Goal: Find specific page/section: Find specific page/section

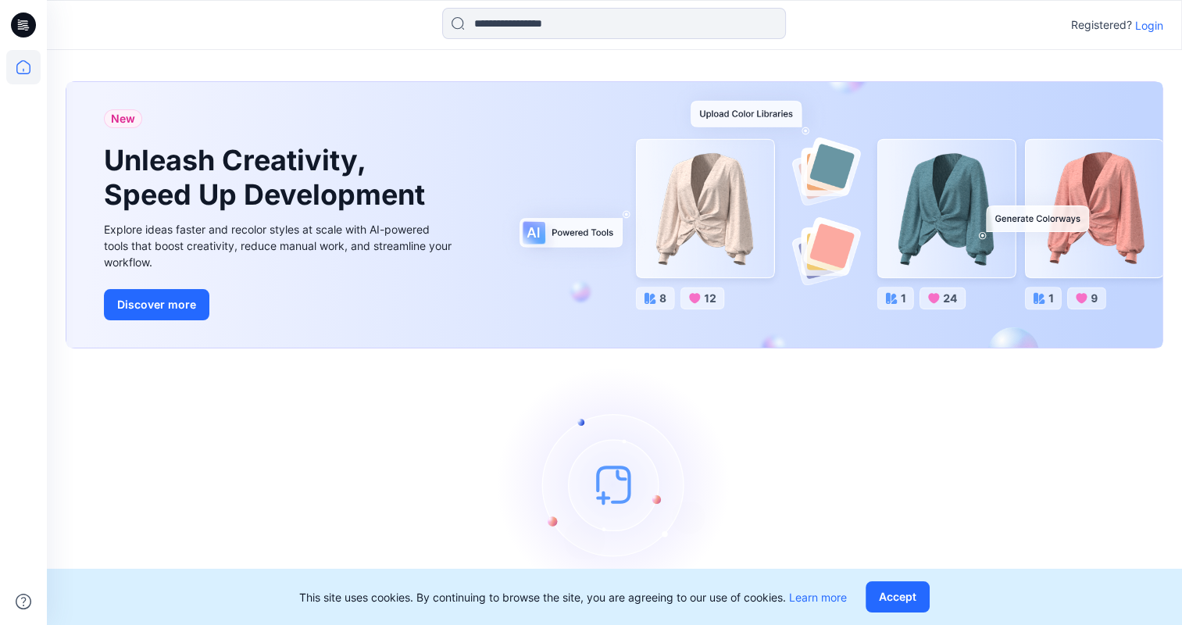
click at [1129, 20] on p "Registered?" at bounding box center [1102, 25] width 61 height 19
drag, startPoint x: 1129, startPoint y: 20, endPoint x: 1138, endPoint y: 22, distance: 8.7
click at [1129, 20] on p "Registered?" at bounding box center [1102, 25] width 61 height 19
click at [1157, 23] on p "Login" at bounding box center [1150, 25] width 28 height 16
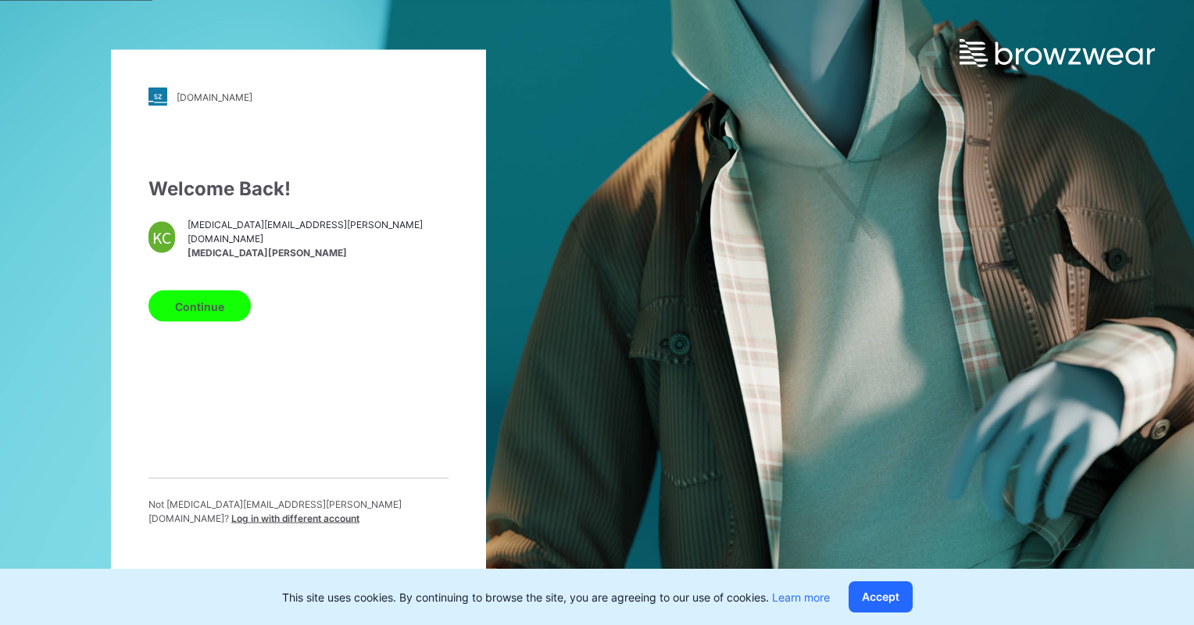
click at [215, 309] on button "Continue" at bounding box center [199, 306] width 102 height 31
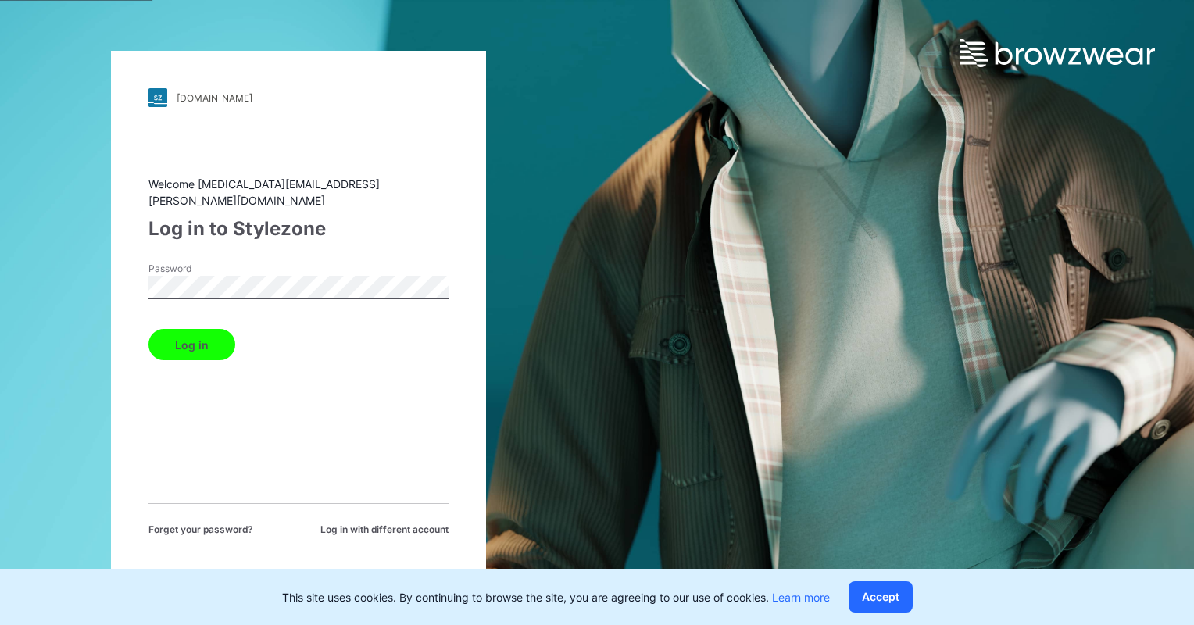
click at [148, 329] on button "Log in" at bounding box center [191, 344] width 87 height 31
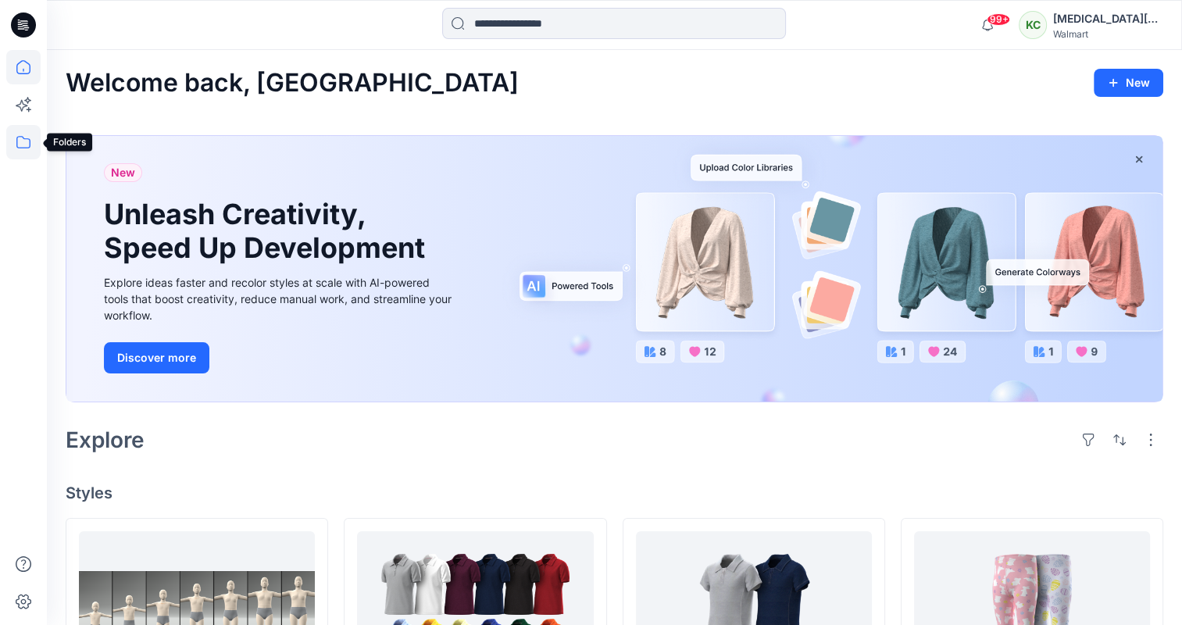
click at [23, 143] on icon at bounding box center [23, 142] width 34 height 34
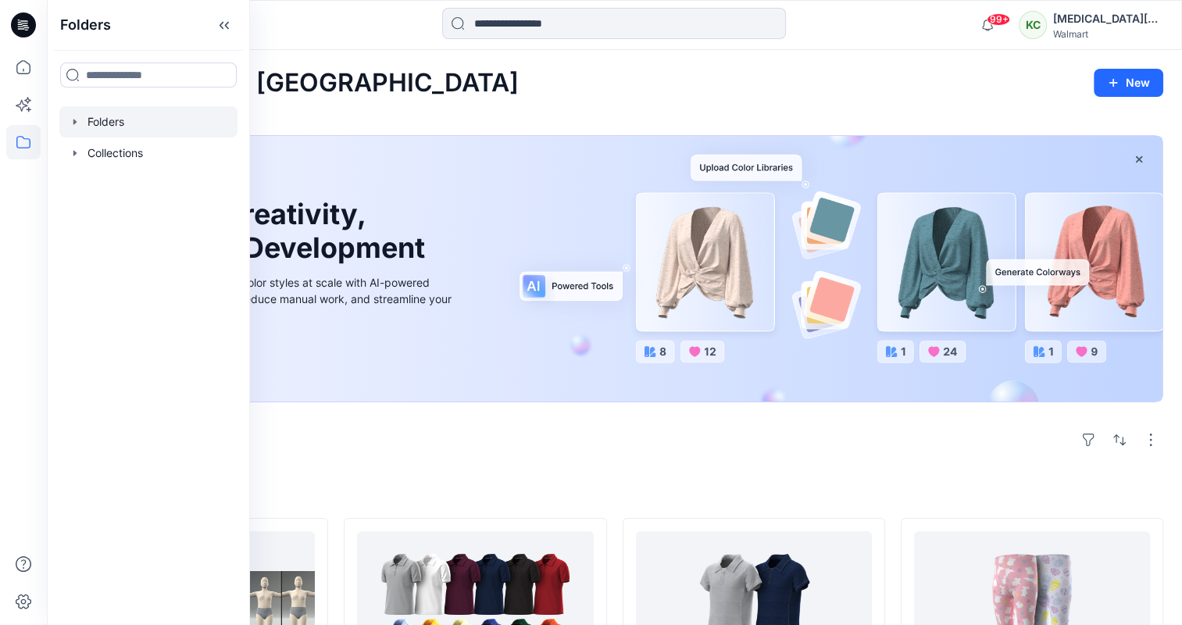
click at [92, 131] on div at bounding box center [148, 121] width 178 height 31
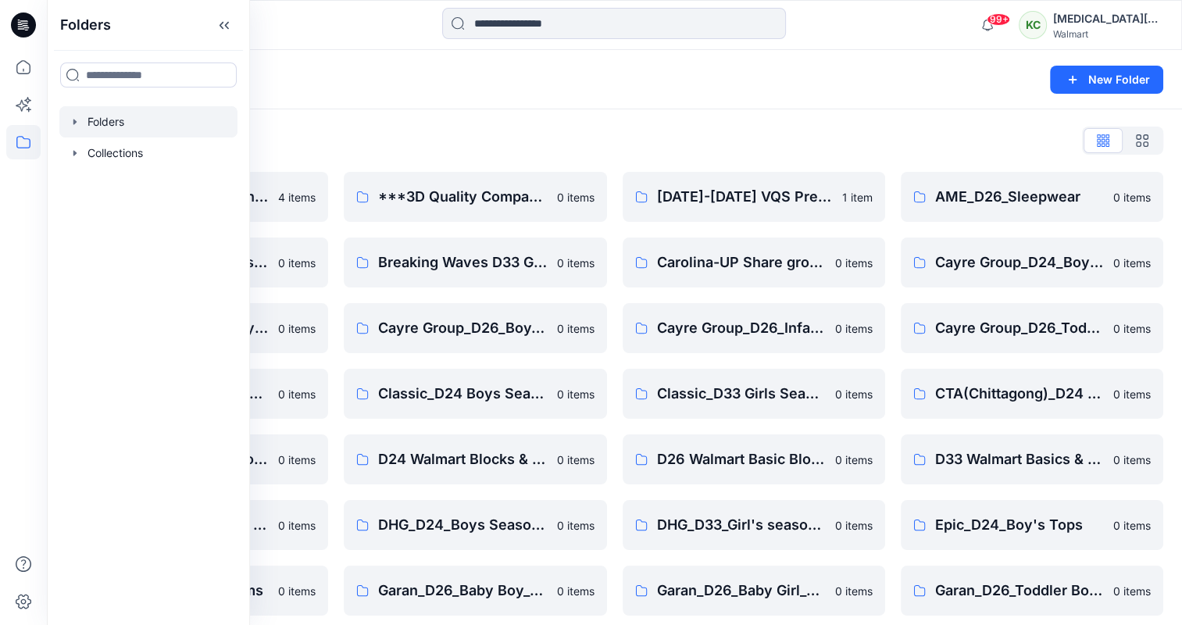
click at [342, 82] on div "Folders" at bounding box center [554, 80] width 976 height 22
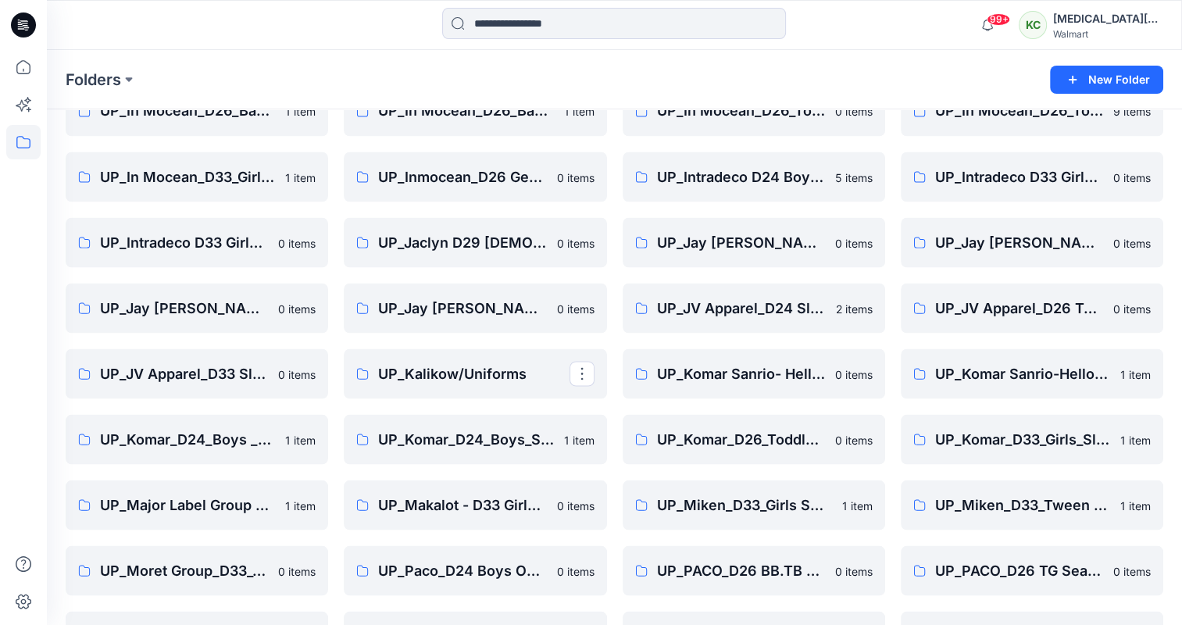
scroll to position [2778, 0]
click at [958, 435] on p "UP_Komar_D33_Girls_Sleep" at bounding box center [1031, 439] width 191 height 22
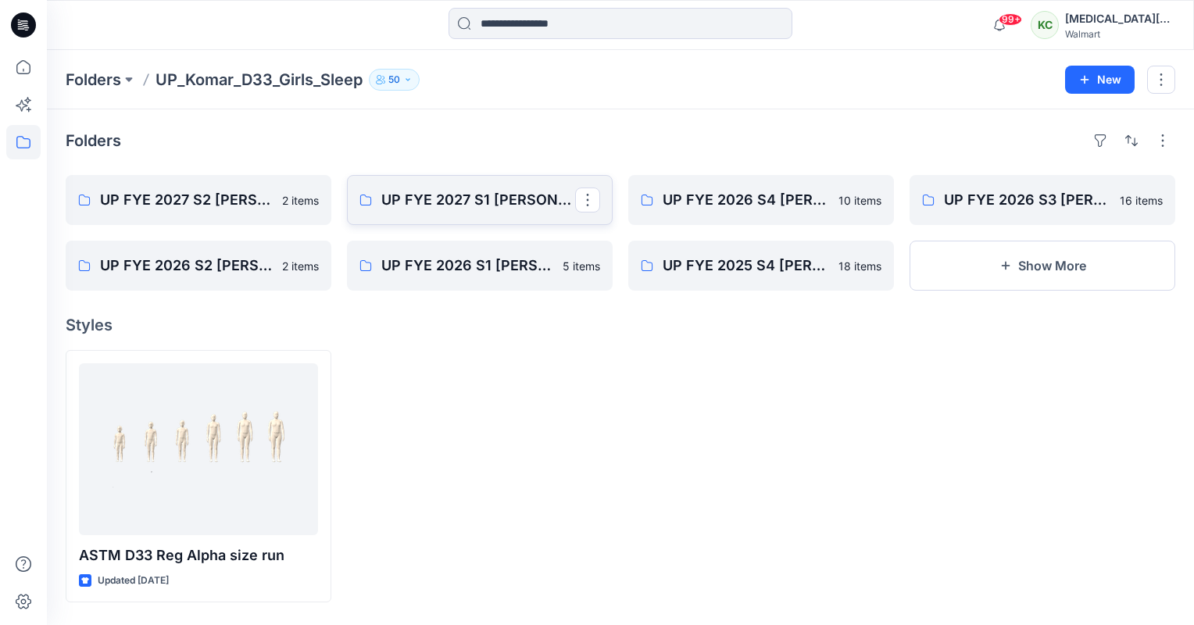
click at [513, 211] on link "UP FYE 2027 S1 [PERSON_NAME] D33 Girls Sleep" at bounding box center [480, 200] width 266 height 50
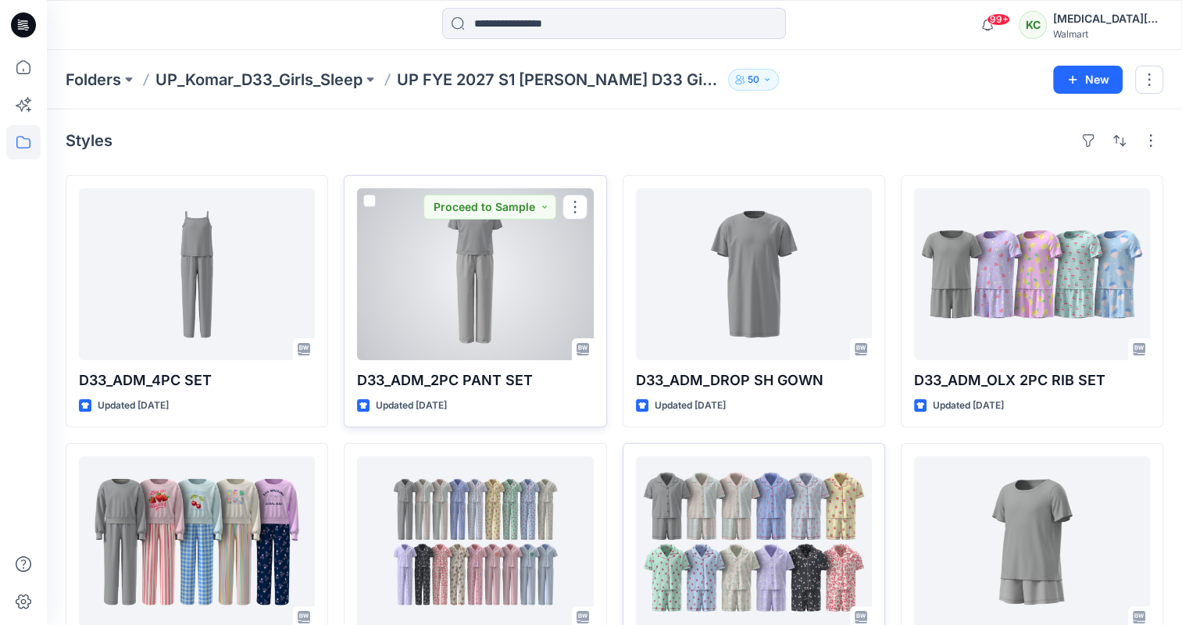
click at [524, 313] on div at bounding box center [475, 274] width 236 height 172
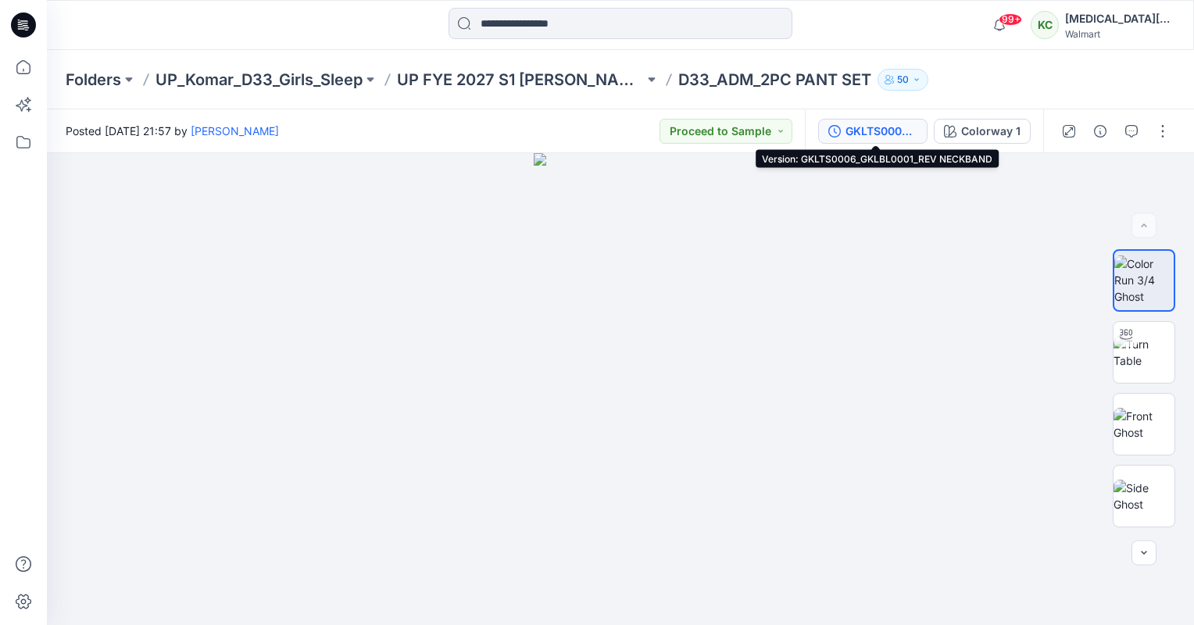
click at [860, 131] on div "GKLTS0006_GKLBL0001_REV NECKBAND" at bounding box center [882, 131] width 72 height 17
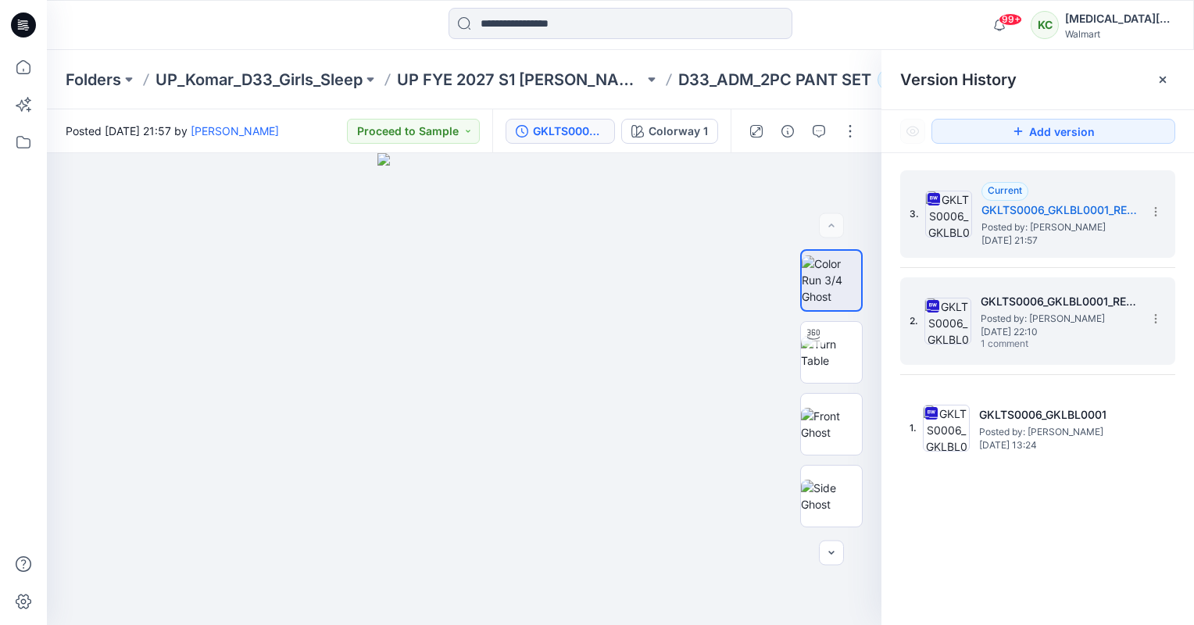
click at [1025, 309] on h5 "GKLTS0006_GKLBL0001_REV PANT LENGHT" at bounding box center [1059, 301] width 156 height 19
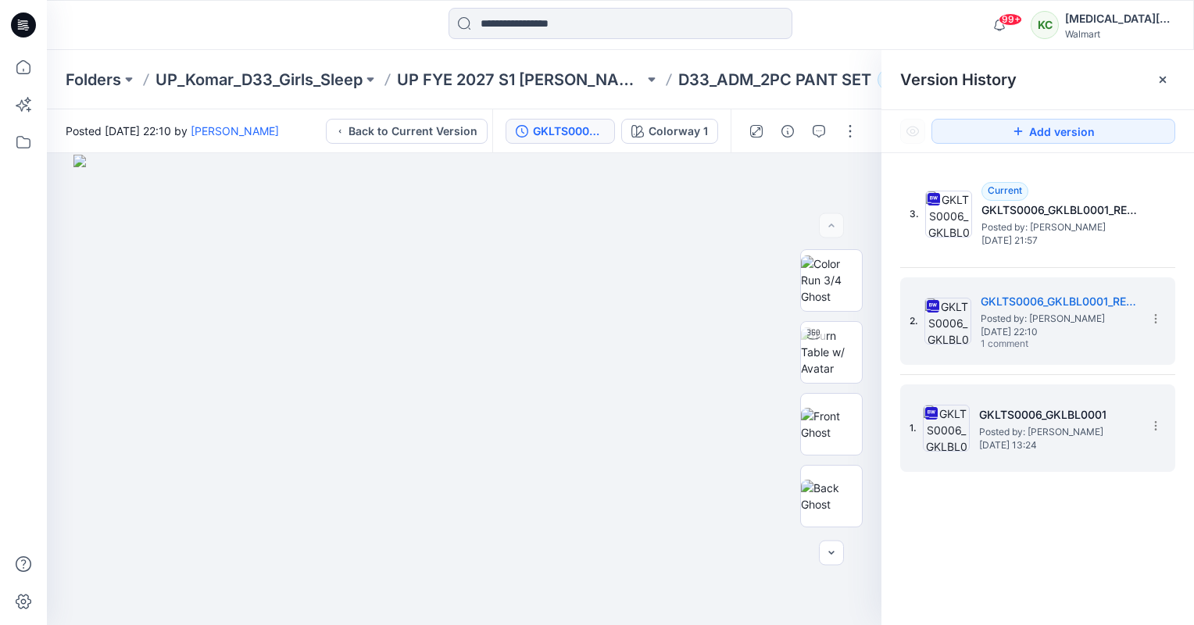
click at [1011, 391] on div "1. GKLTS0006_GKLBL0001 Posted by: [PERSON_NAME] [DATE] 13:24" at bounding box center [1027, 428] width 234 height 75
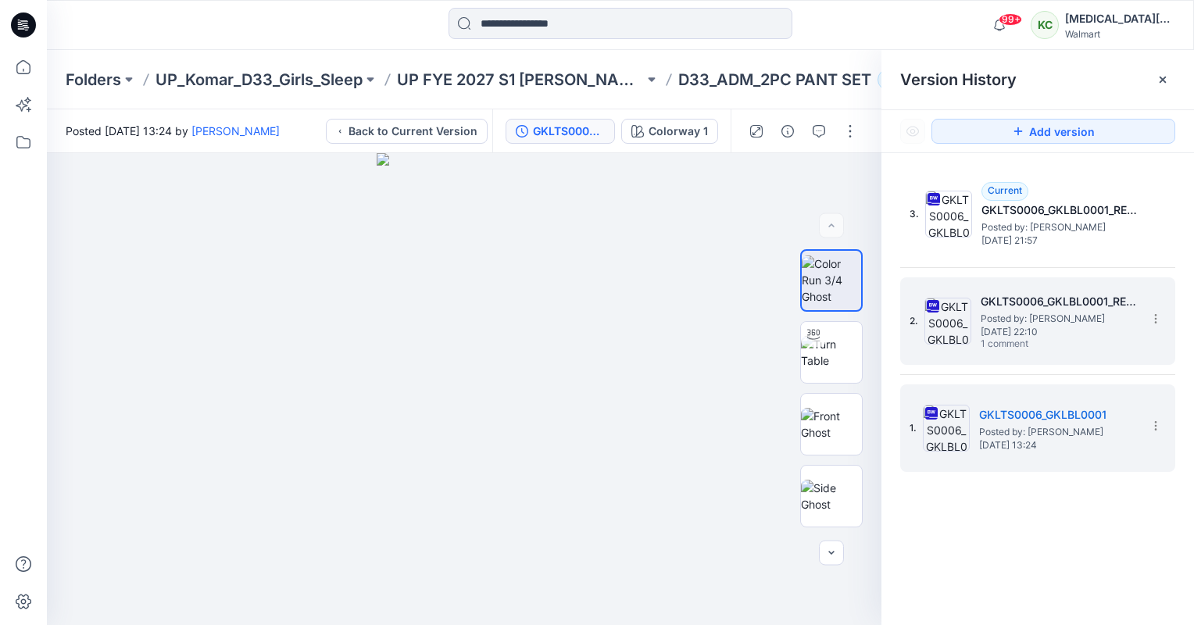
click at [1035, 318] on span "Posted by: [PERSON_NAME]" at bounding box center [1059, 319] width 156 height 16
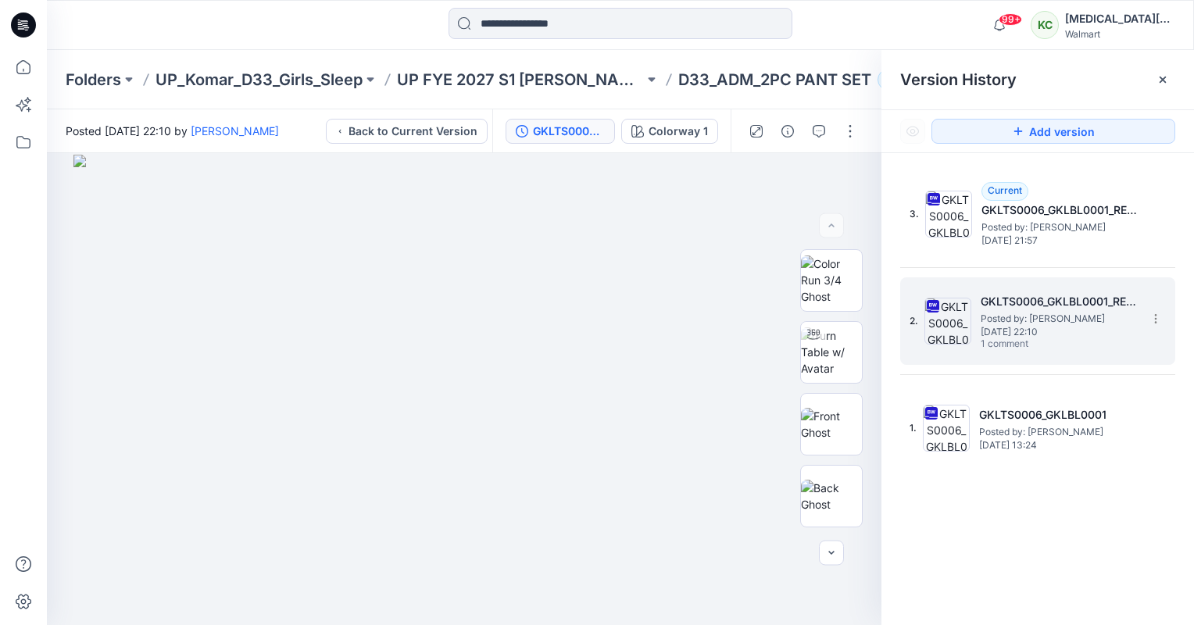
click at [989, 295] on h5 "GKLTS0006_GKLBL0001_REV PANT LENGHT" at bounding box center [1059, 301] width 156 height 19
click at [993, 324] on span "Posted by: [PERSON_NAME]" at bounding box center [1059, 319] width 156 height 16
click at [819, 126] on icon "button" at bounding box center [819, 131] width 13 height 13
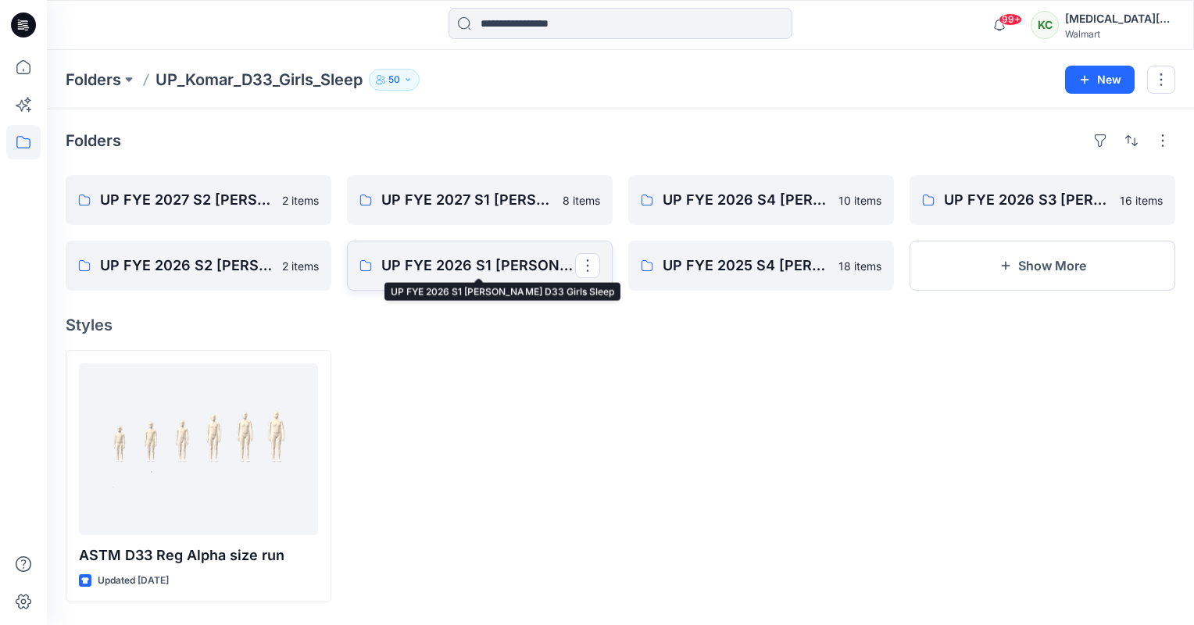
click at [506, 271] on p "UP FYE 2026 S1 [PERSON_NAME] D33 Girls Sleep" at bounding box center [478, 266] width 194 height 22
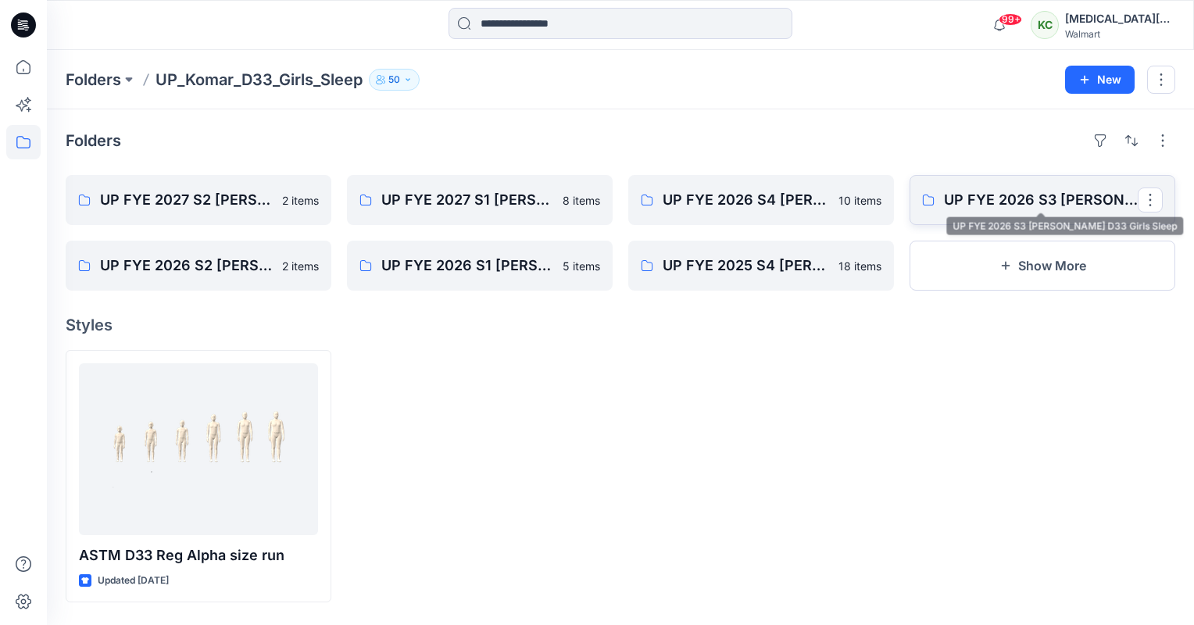
click at [1016, 200] on p "UP FYE 2026 S3 [PERSON_NAME] D33 Girls Sleep" at bounding box center [1041, 200] width 194 height 22
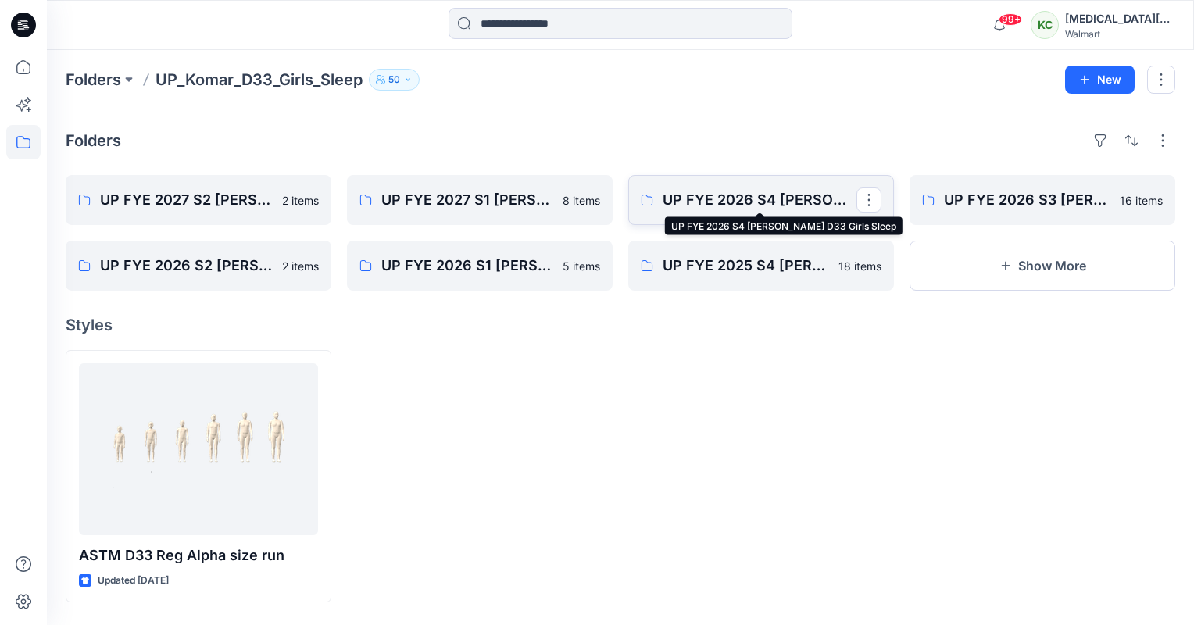
click at [814, 195] on p "UP FYE 2026 S4 [PERSON_NAME] D33 Girls Sleep" at bounding box center [760, 200] width 194 height 22
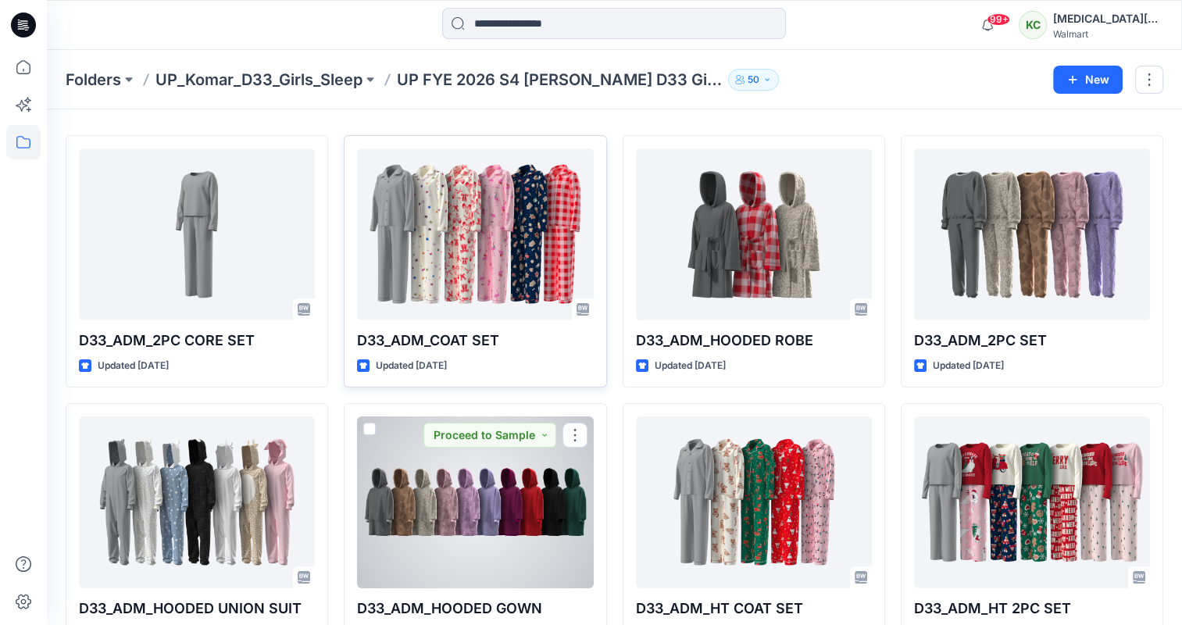
scroll to position [38, 0]
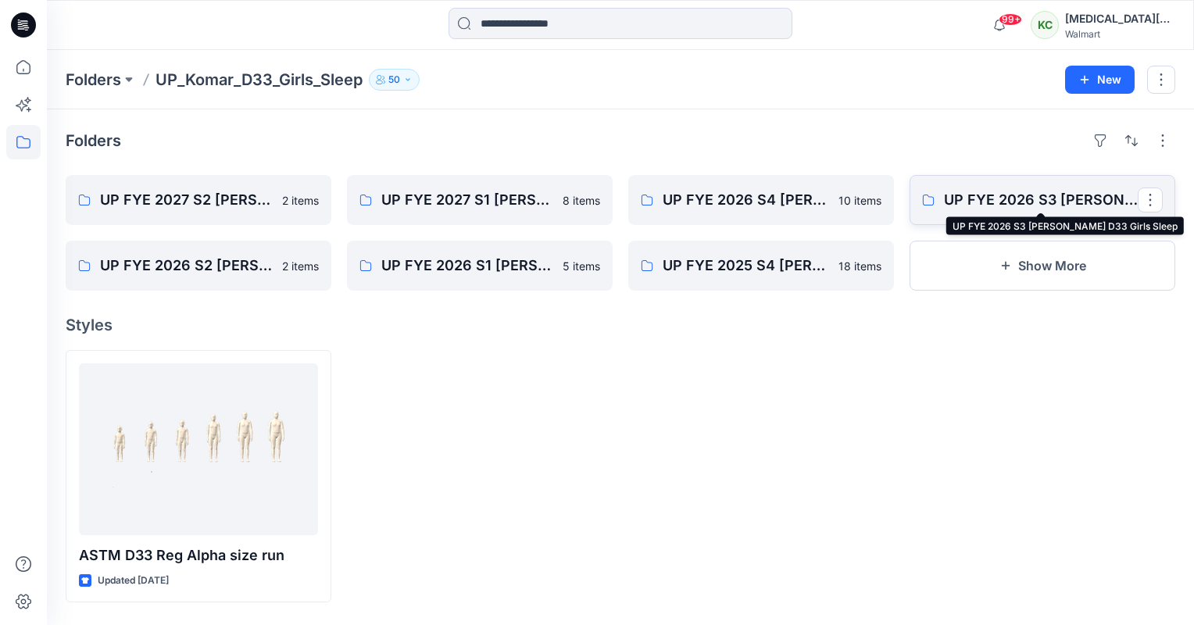
click at [1052, 191] on p "UP FYE 2026 S3 [PERSON_NAME] D33 Girls Sleep" at bounding box center [1041, 200] width 194 height 22
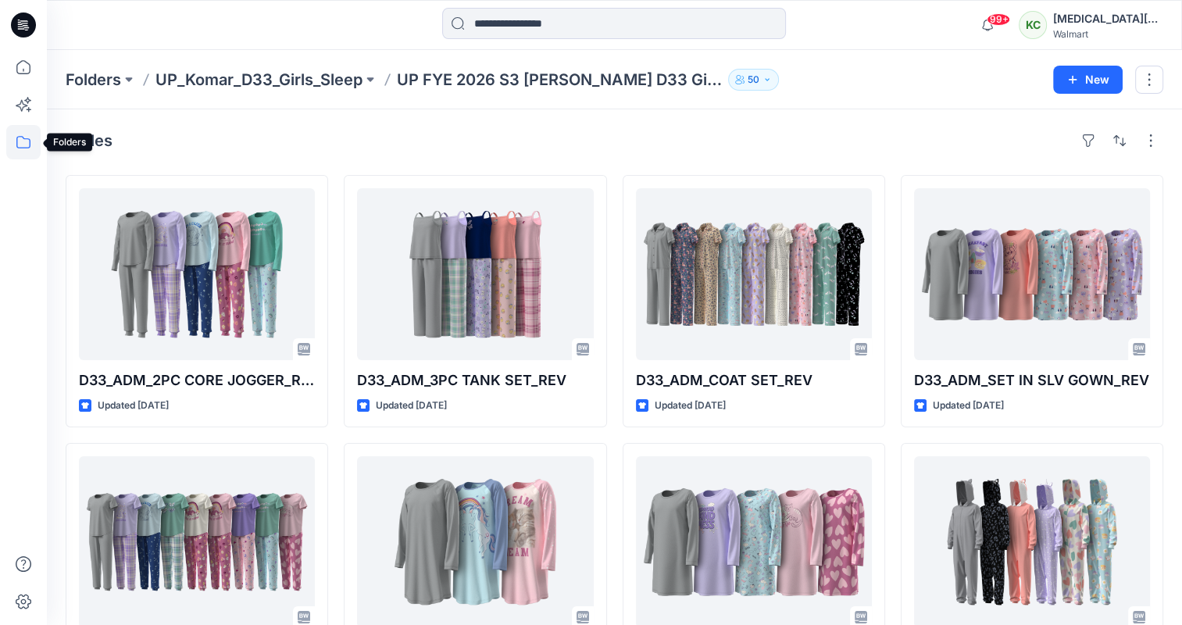
click at [27, 138] on icon at bounding box center [23, 142] width 34 height 34
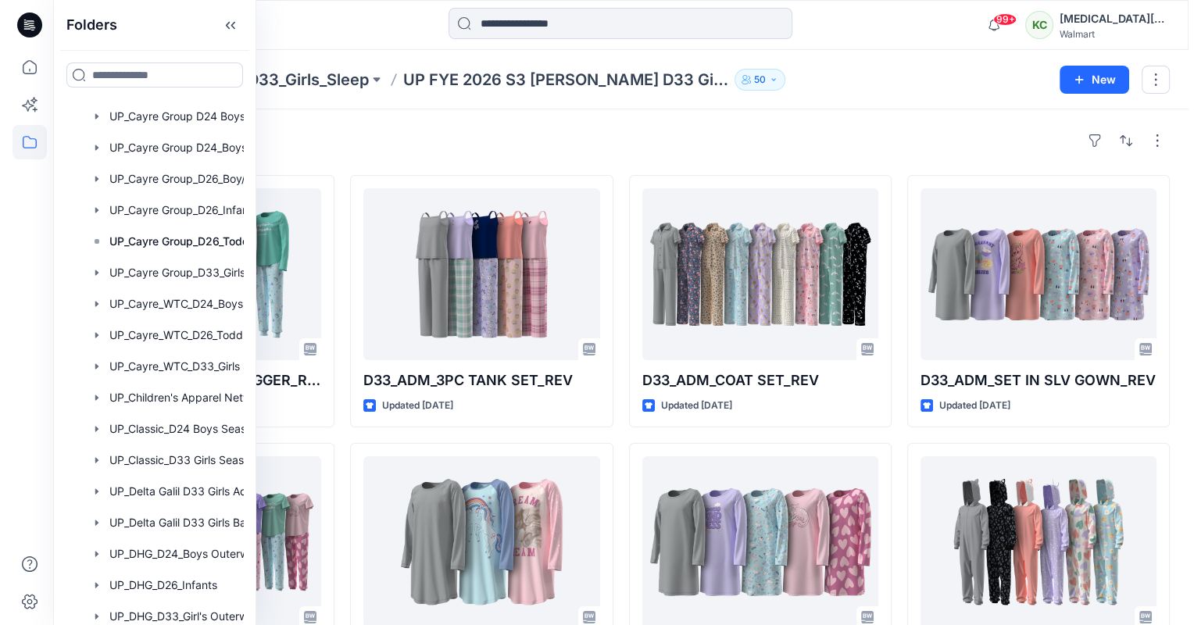
scroll to position [3851, 0]
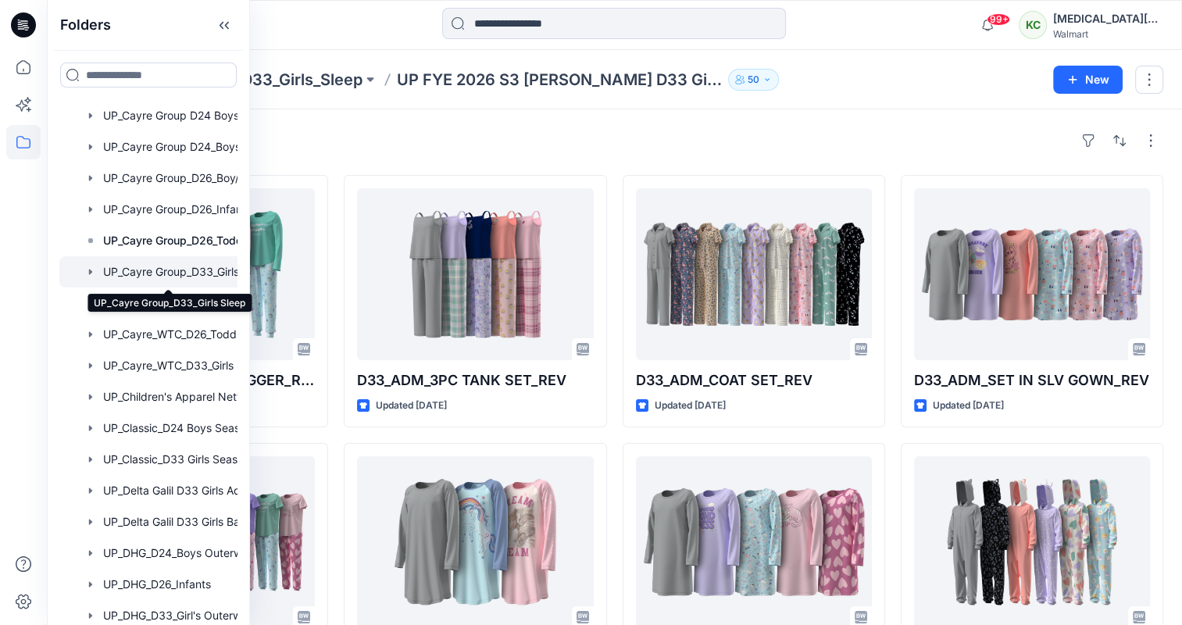
click at [180, 270] on div at bounding box center [168, 271] width 219 height 31
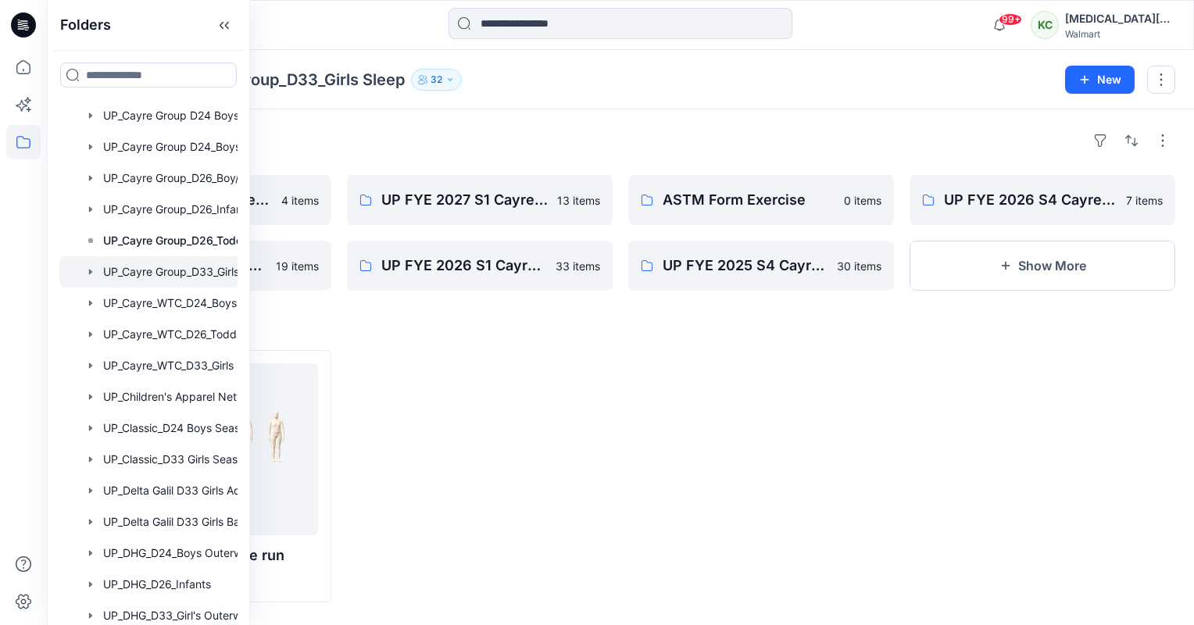
click at [479, 382] on div at bounding box center [480, 476] width 266 height 252
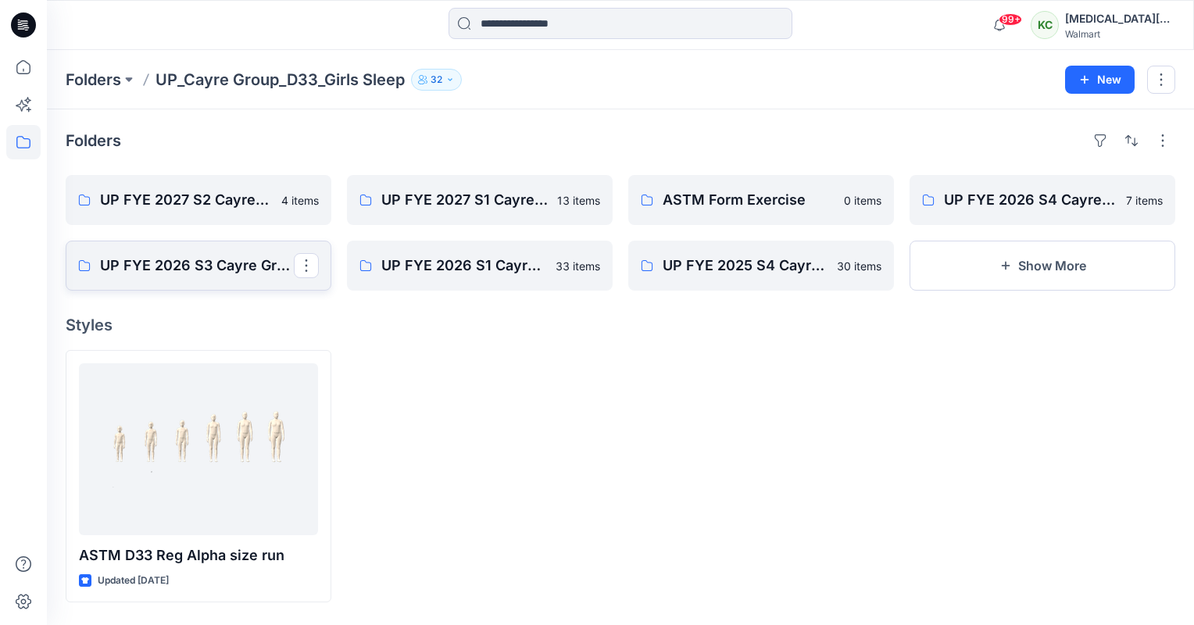
click at [217, 263] on p "UP FYE 2026 S3 Cayre Group D33 Girl Sleepwear" at bounding box center [197, 266] width 194 height 22
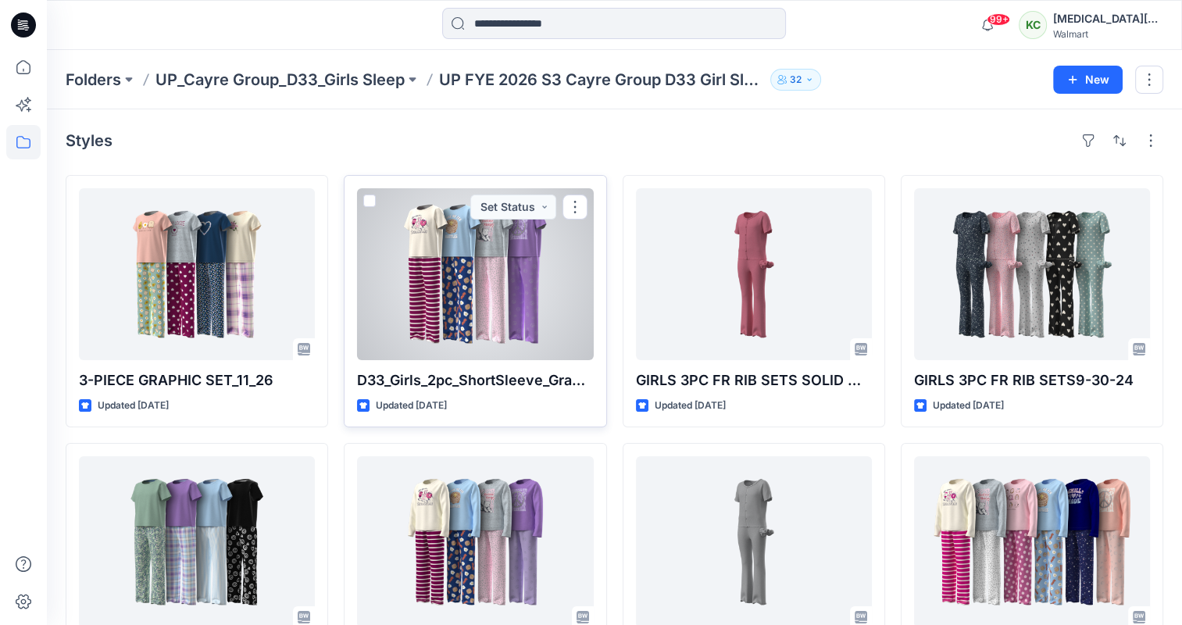
click at [452, 326] on div at bounding box center [475, 274] width 236 height 172
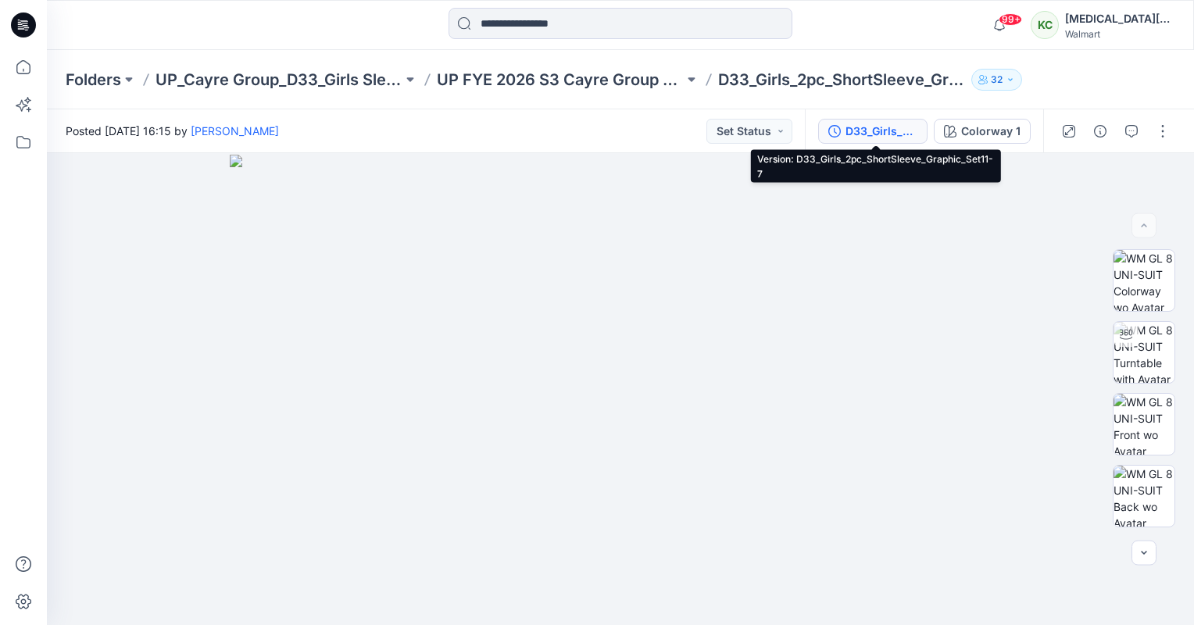
click at [883, 137] on div "D33_Girls_2pc_ShortSleeve_Graphic_Set11-7" at bounding box center [882, 131] width 72 height 17
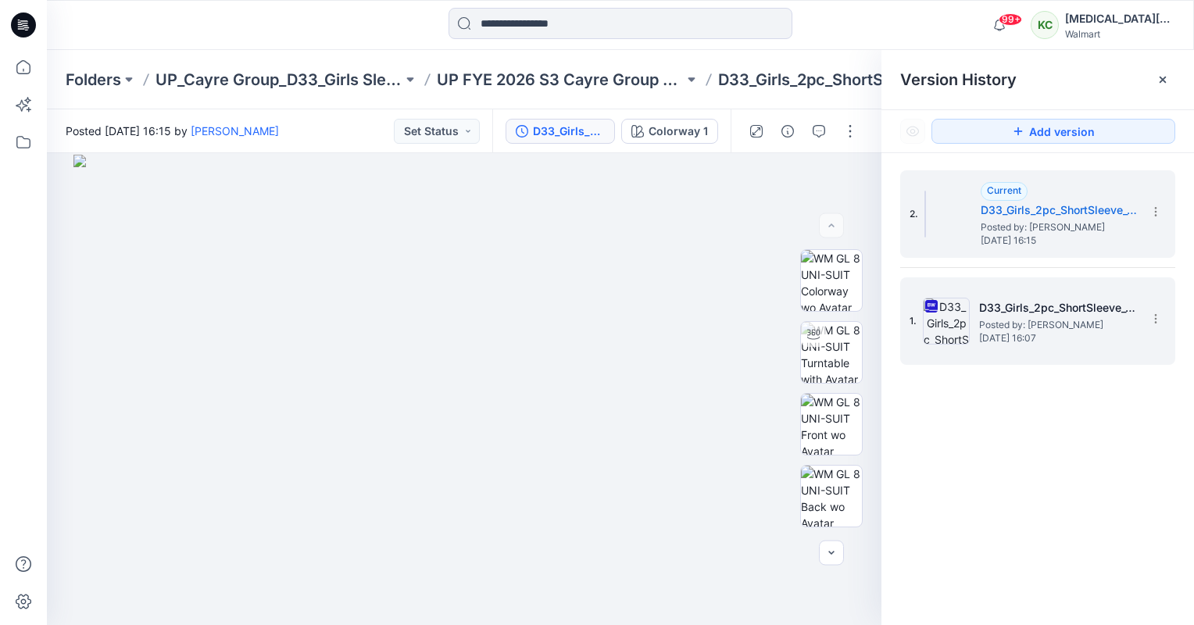
click at [989, 320] on span "Posted by: [PERSON_NAME]" at bounding box center [1057, 325] width 156 height 16
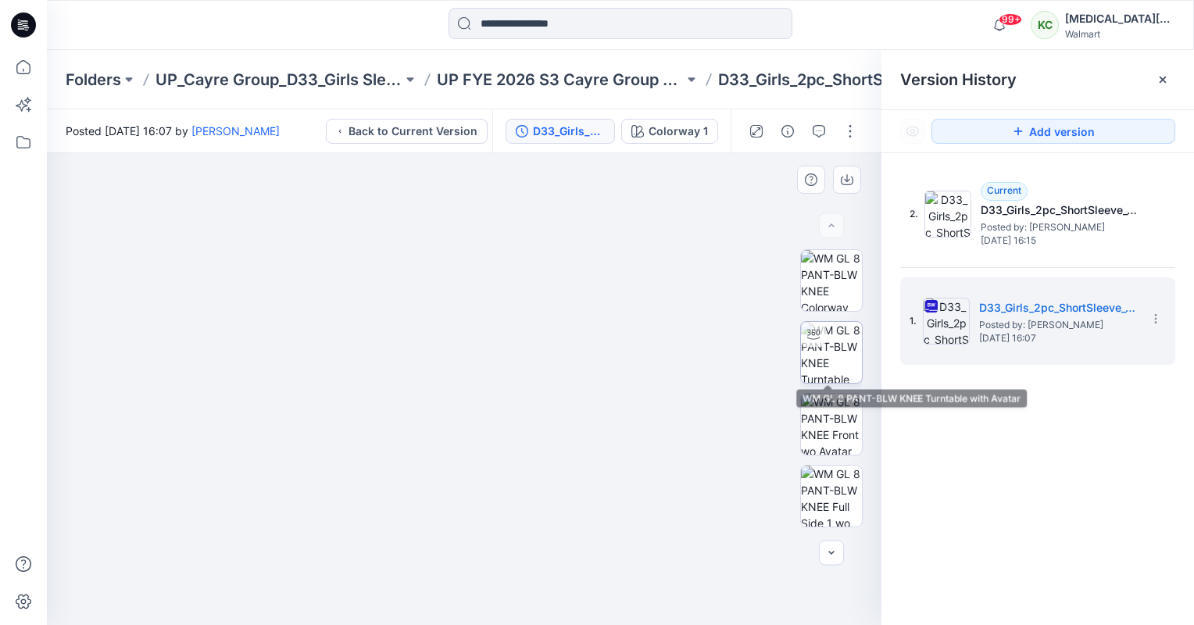
click at [842, 352] on img at bounding box center [831, 352] width 61 height 61
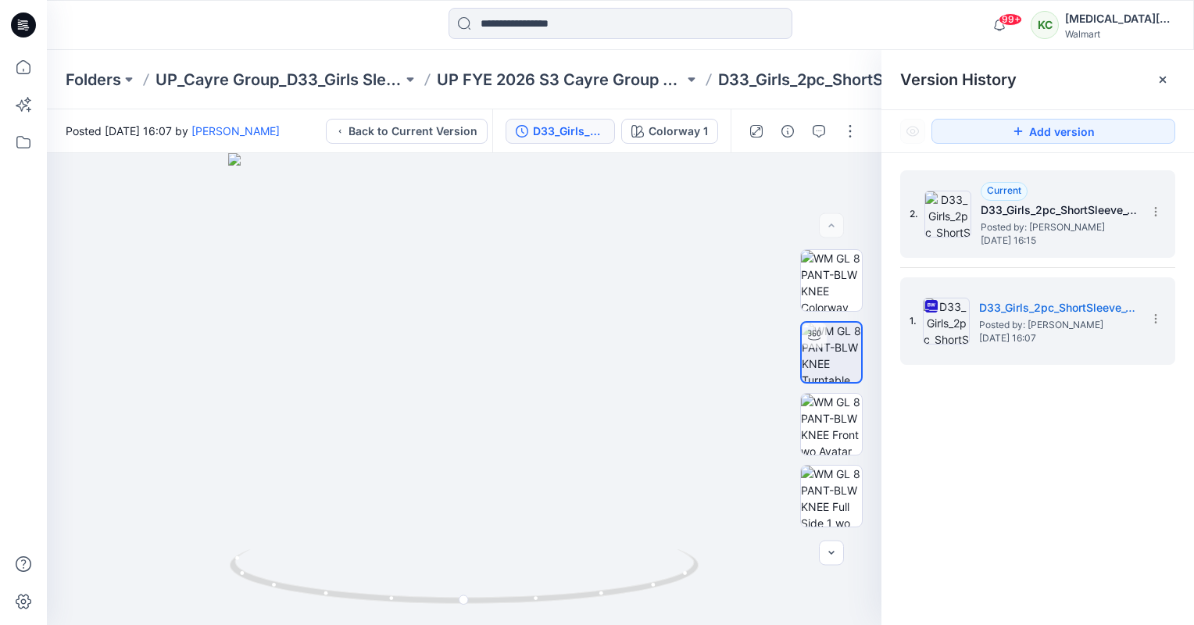
click at [1044, 220] on span "Posted by: [PERSON_NAME]" at bounding box center [1059, 228] width 156 height 16
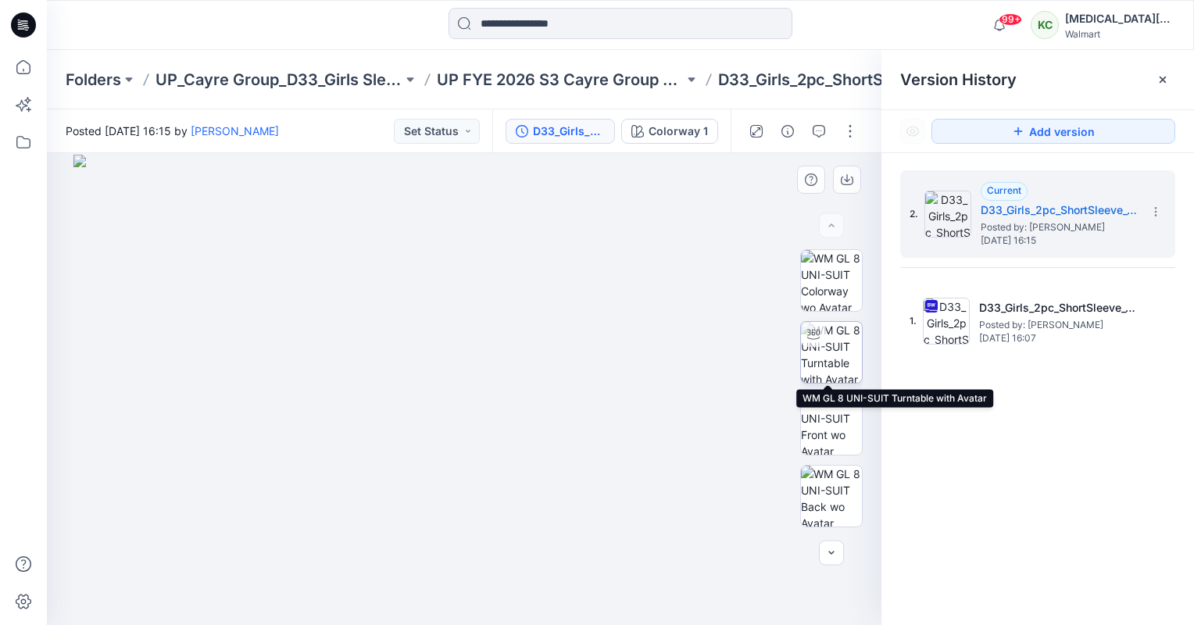
click at [830, 353] on img at bounding box center [831, 352] width 61 height 61
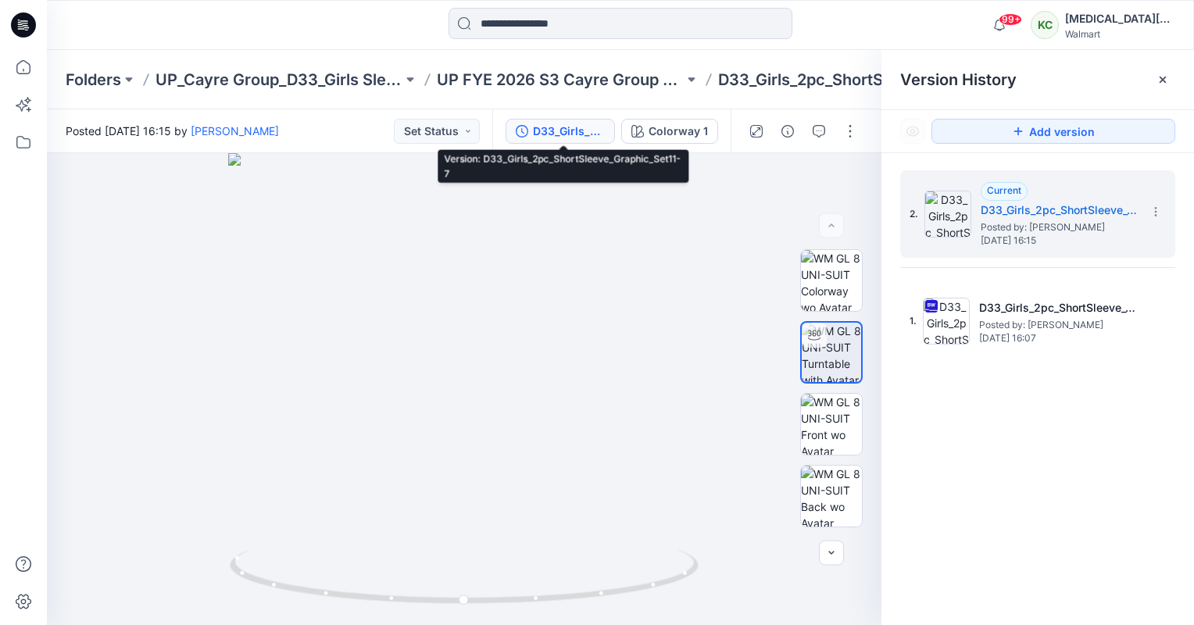
click at [572, 127] on div "D33_Girls_2pc_ShortSleeve_Graphic_Set11-7" at bounding box center [569, 131] width 72 height 17
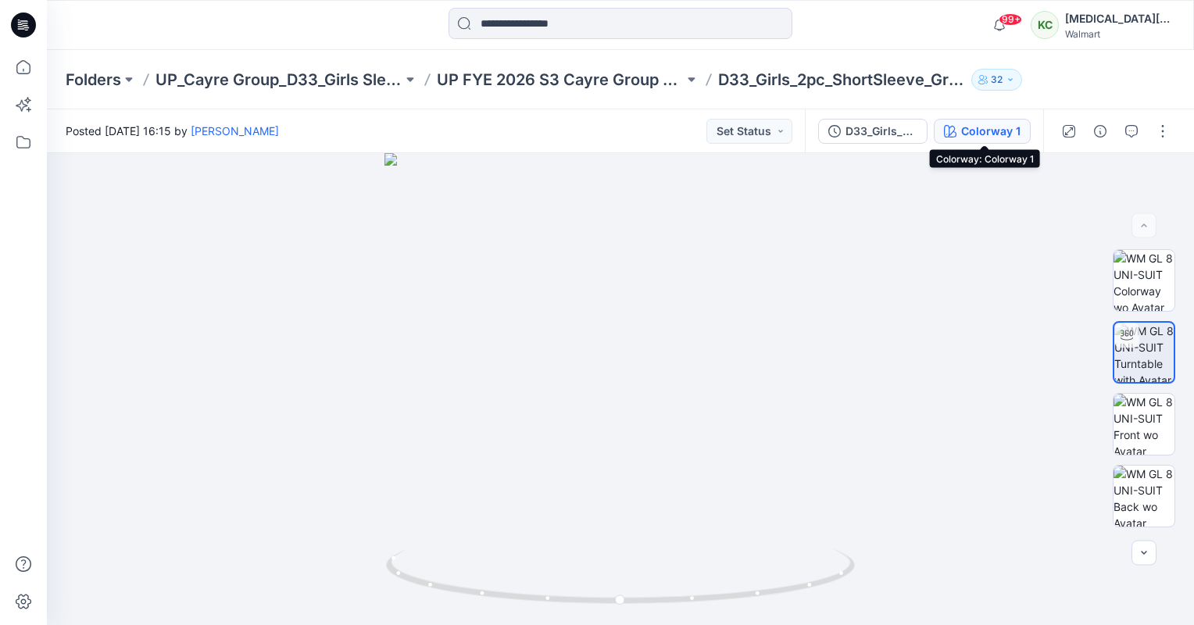
click at [983, 134] on div "Colorway 1" at bounding box center [990, 131] width 59 height 17
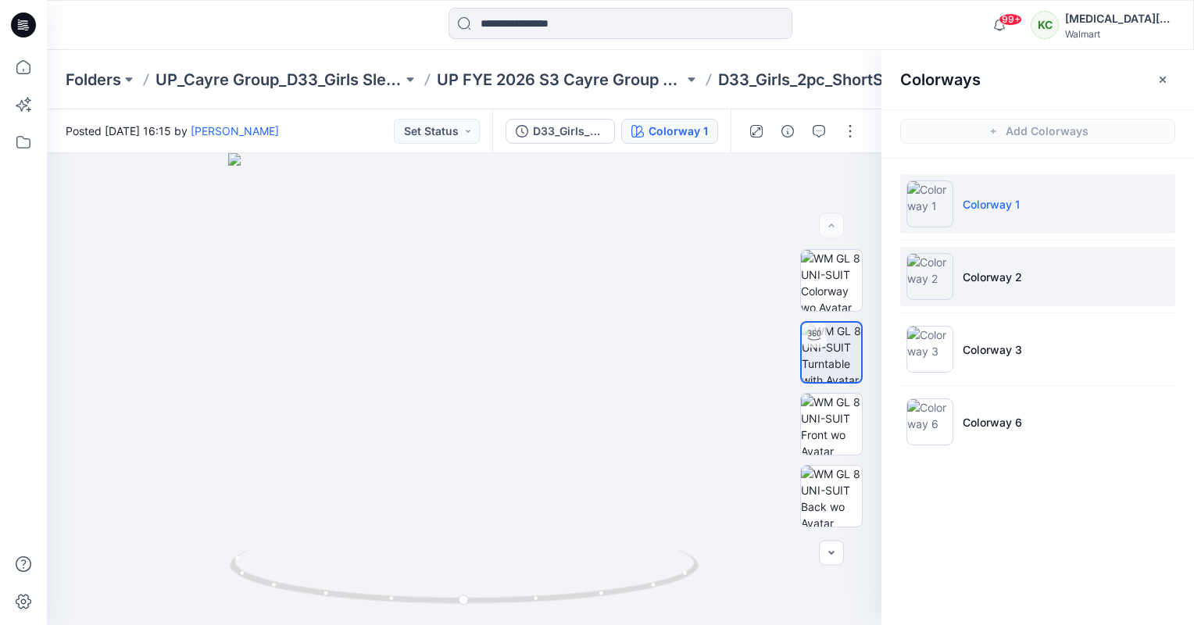
click at [991, 287] on li "Colorway 2" at bounding box center [1037, 276] width 275 height 59
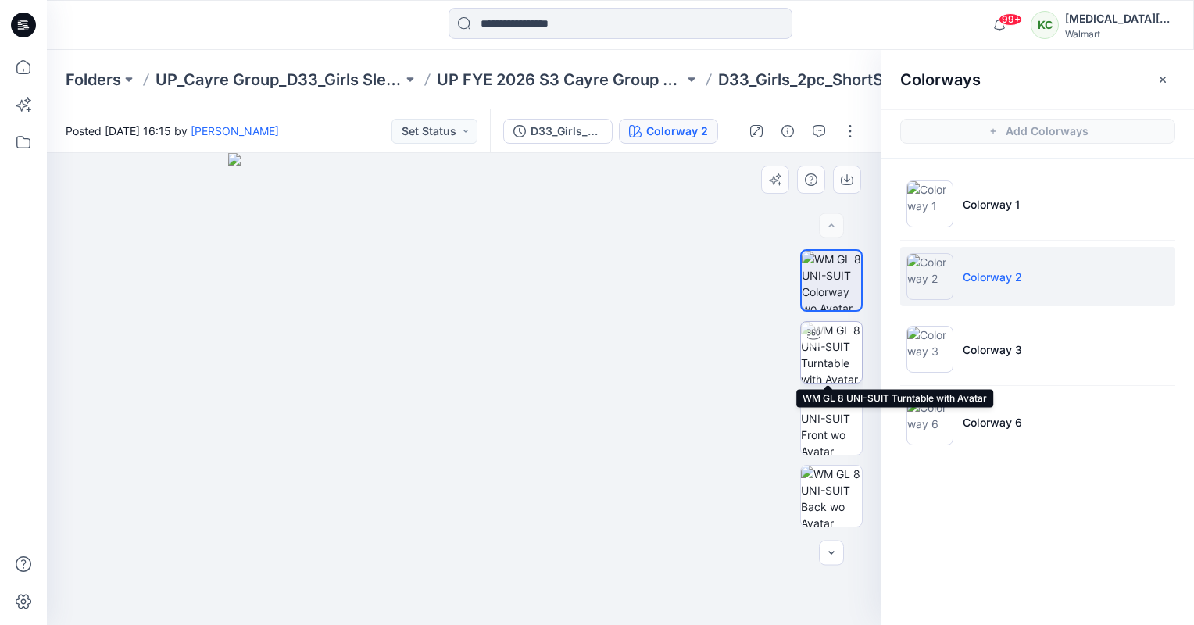
click at [838, 351] on img at bounding box center [831, 352] width 61 height 61
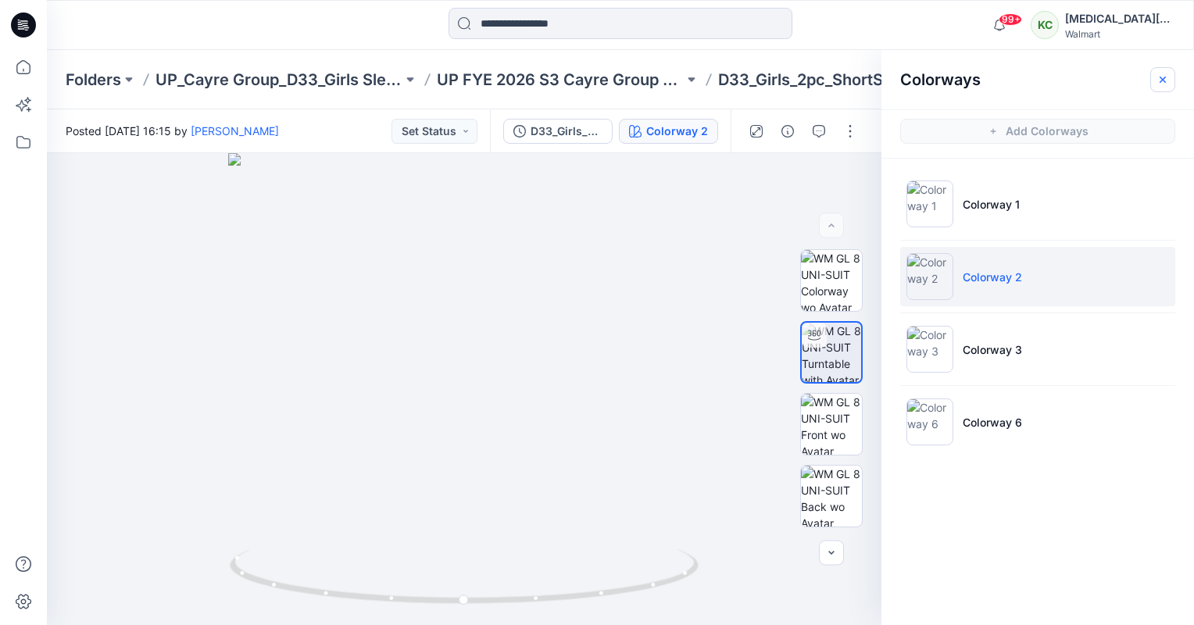
click at [1161, 84] on icon "button" at bounding box center [1163, 79] width 13 height 13
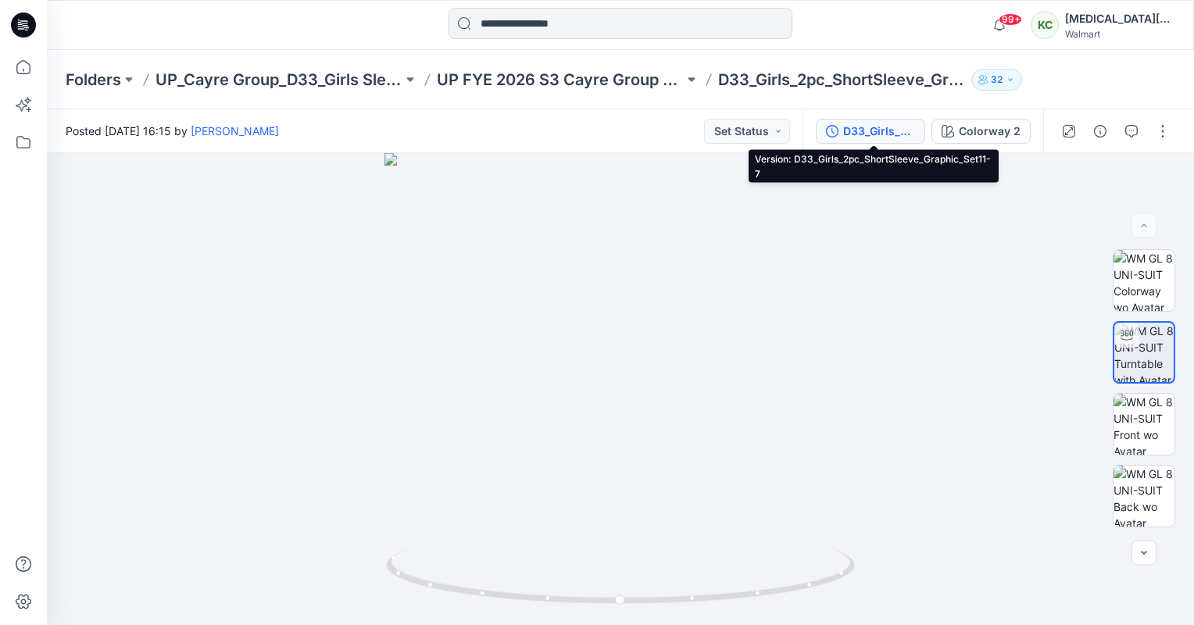
click at [882, 128] on div "D33_Girls_2pc_ShortSleeve_Graphic_Set11-7" at bounding box center [879, 131] width 72 height 17
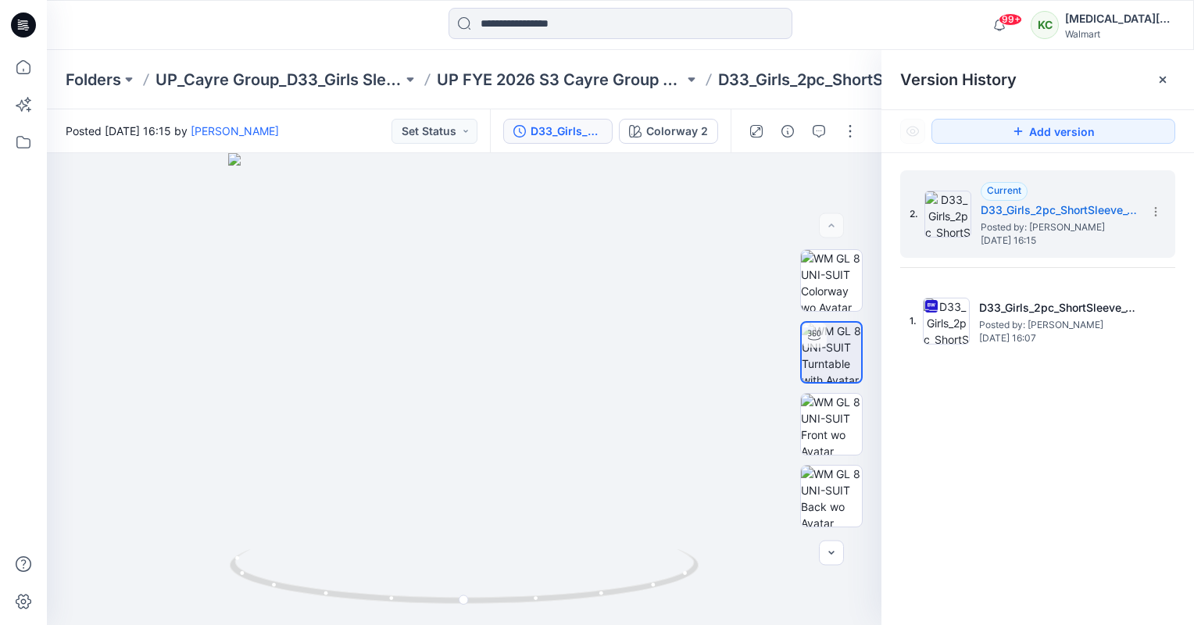
click at [882, 128] on div "Add version" at bounding box center [1038, 131] width 313 height 42
click at [1167, 75] on icon at bounding box center [1163, 79] width 13 height 13
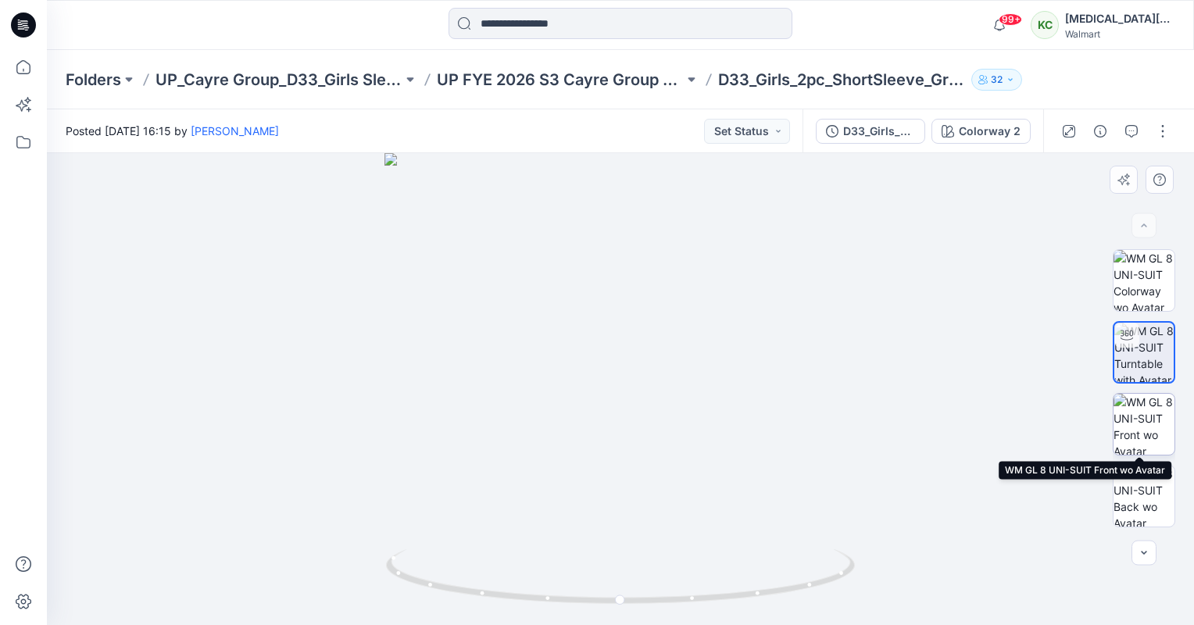
scroll to position [69, 0]
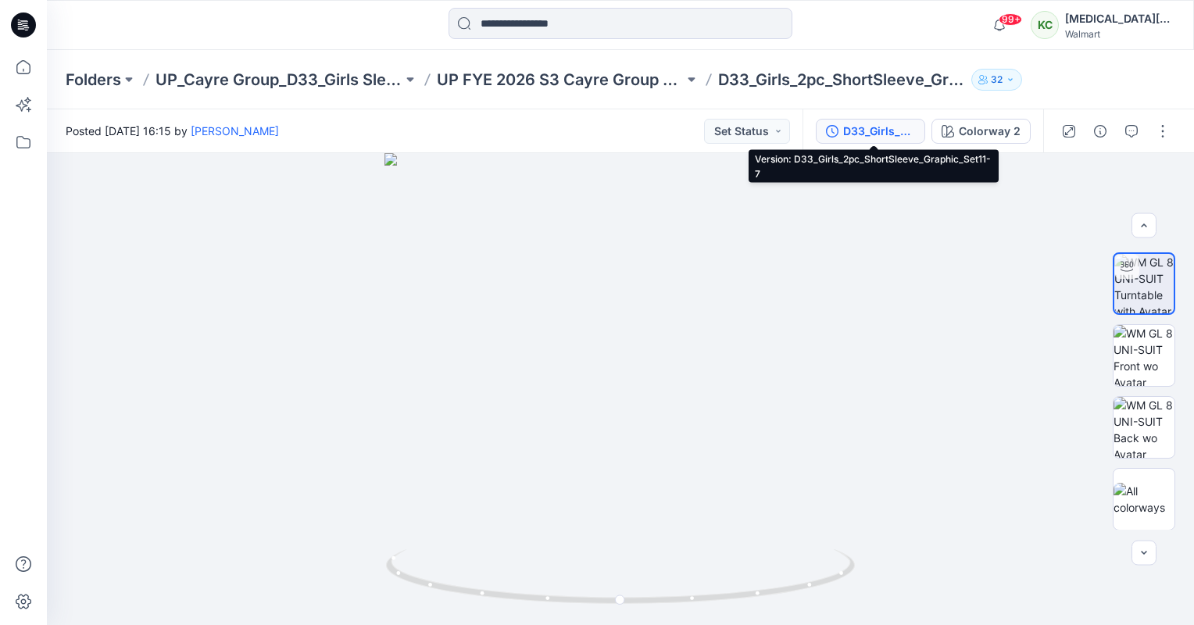
click at [903, 139] on div "D33_Girls_2pc_ShortSleeve_Graphic_Set11-7" at bounding box center [879, 131] width 72 height 17
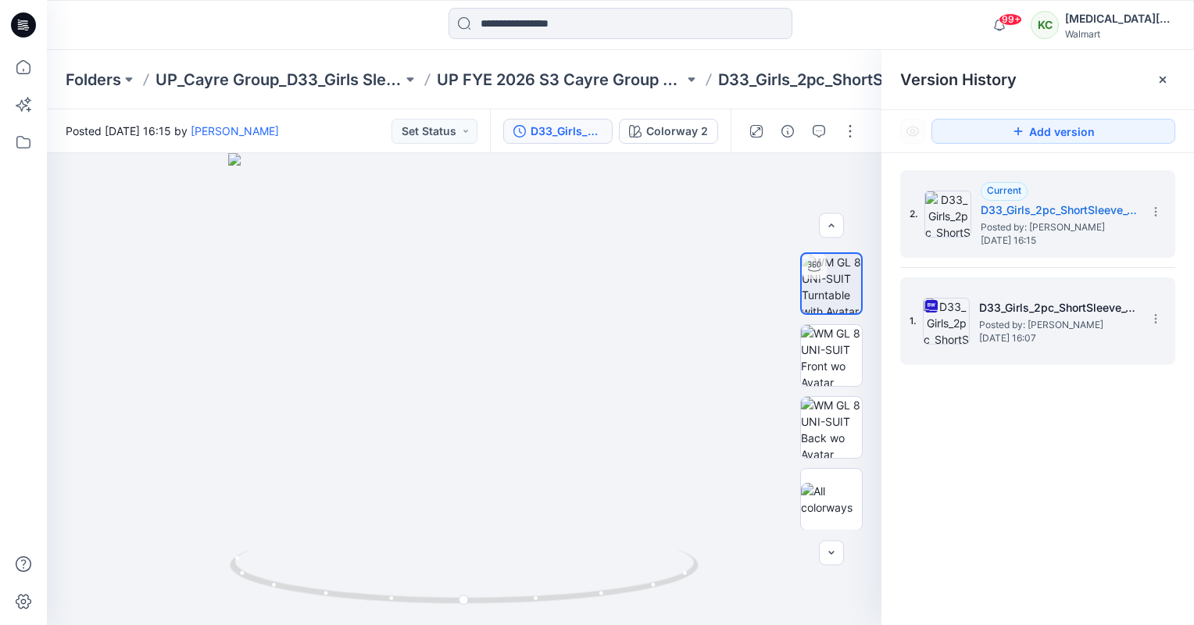
click at [981, 316] on h5 "D33_Girls_2pc_ShortSleeve_Graphic_Set11-7" at bounding box center [1057, 308] width 156 height 19
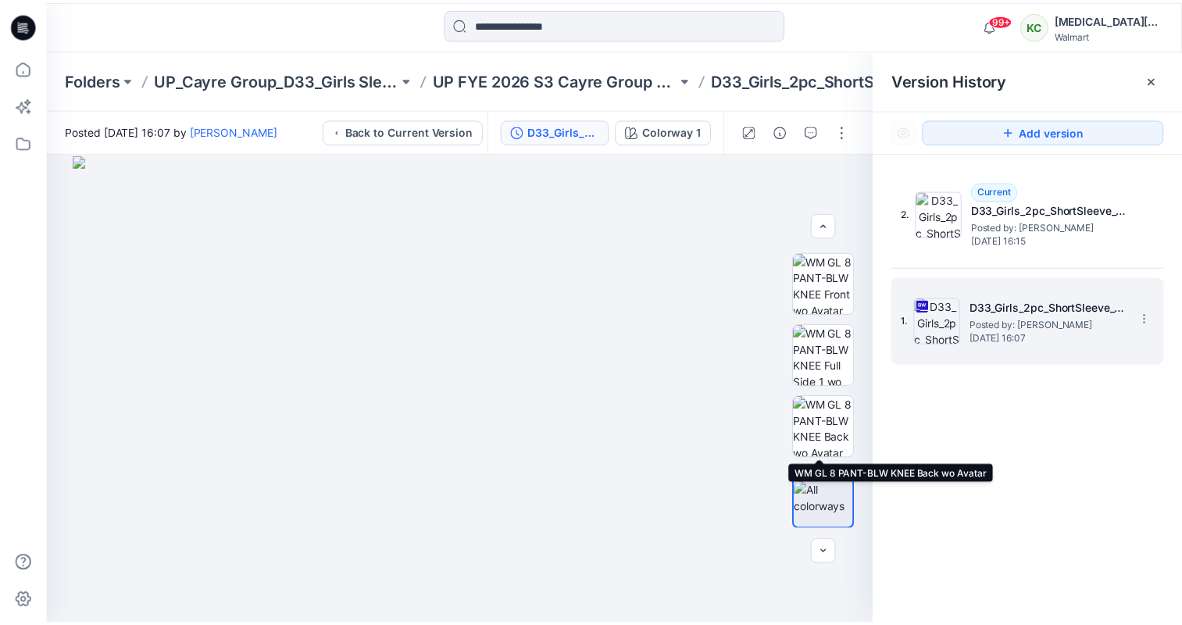
scroll to position [0, 0]
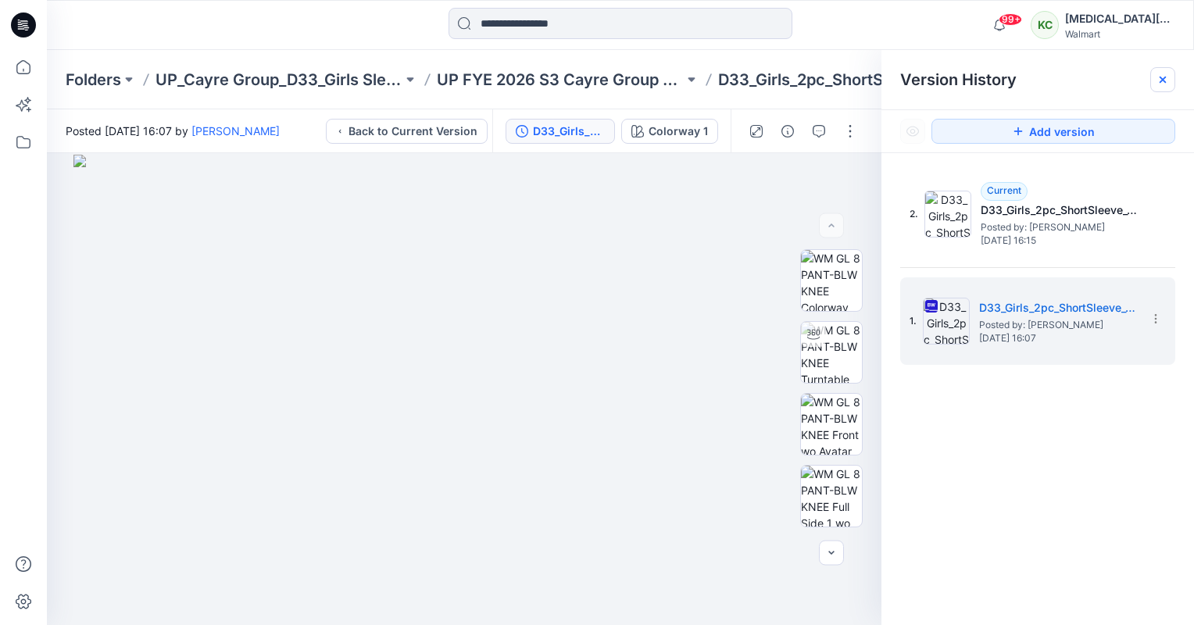
click at [1168, 80] on icon at bounding box center [1163, 79] width 13 height 13
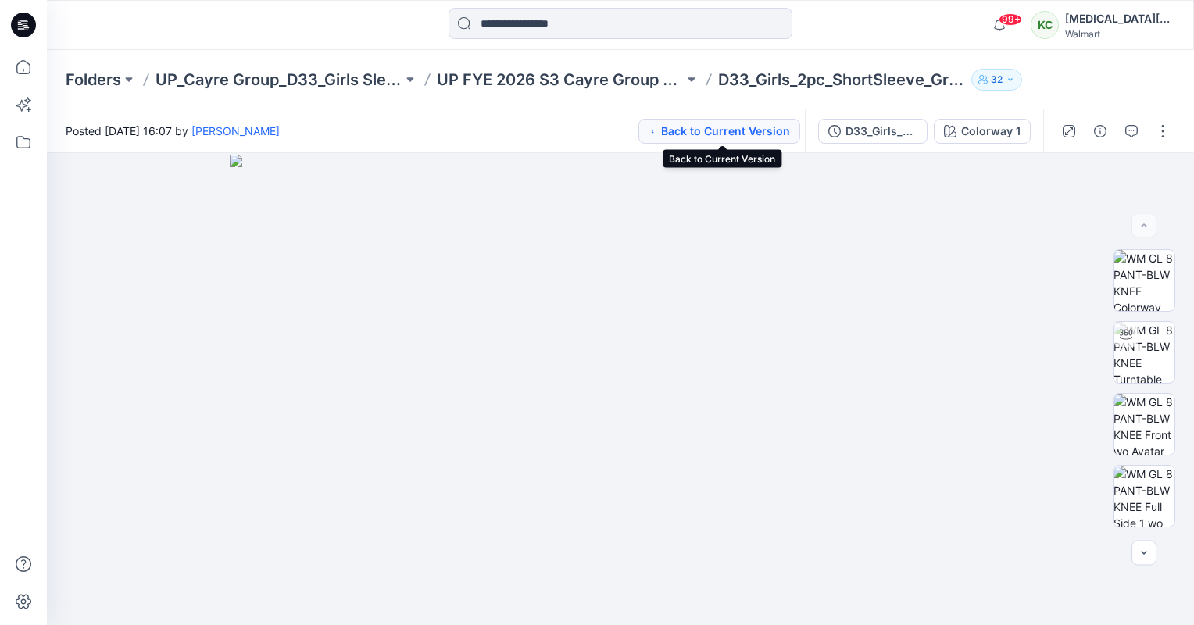
click at [718, 127] on button "Back to Current Version" at bounding box center [720, 131] width 162 height 25
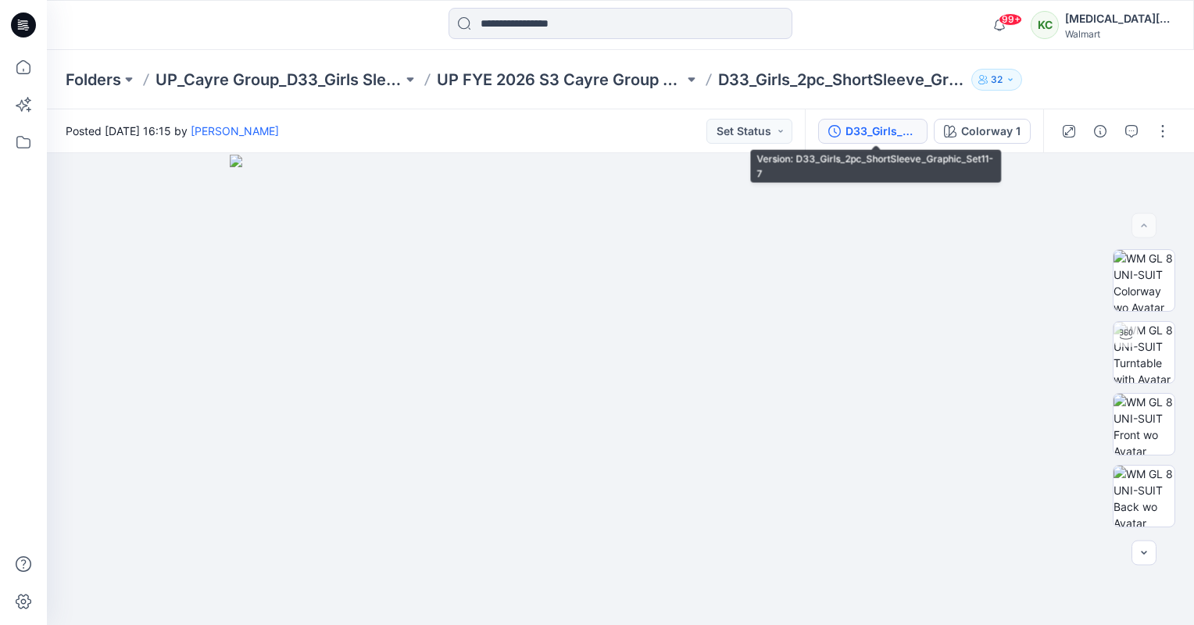
click at [911, 127] on div "D33_Girls_2pc_ShortSleeve_Graphic_Set11-7" at bounding box center [882, 131] width 72 height 17
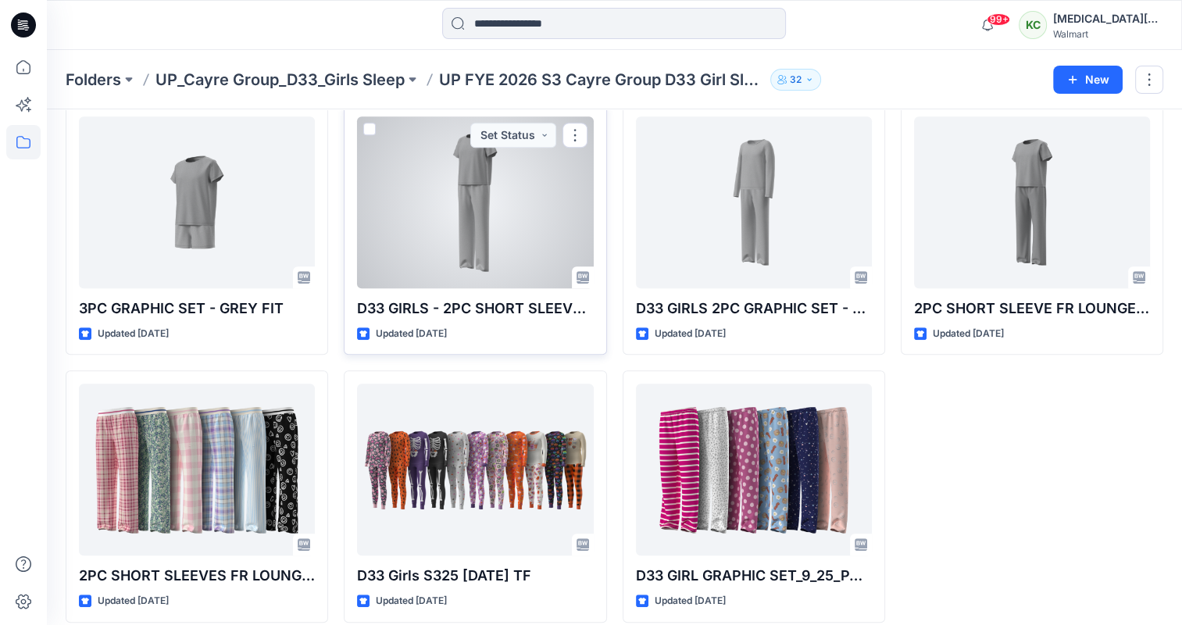
scroll to position [877, 0]
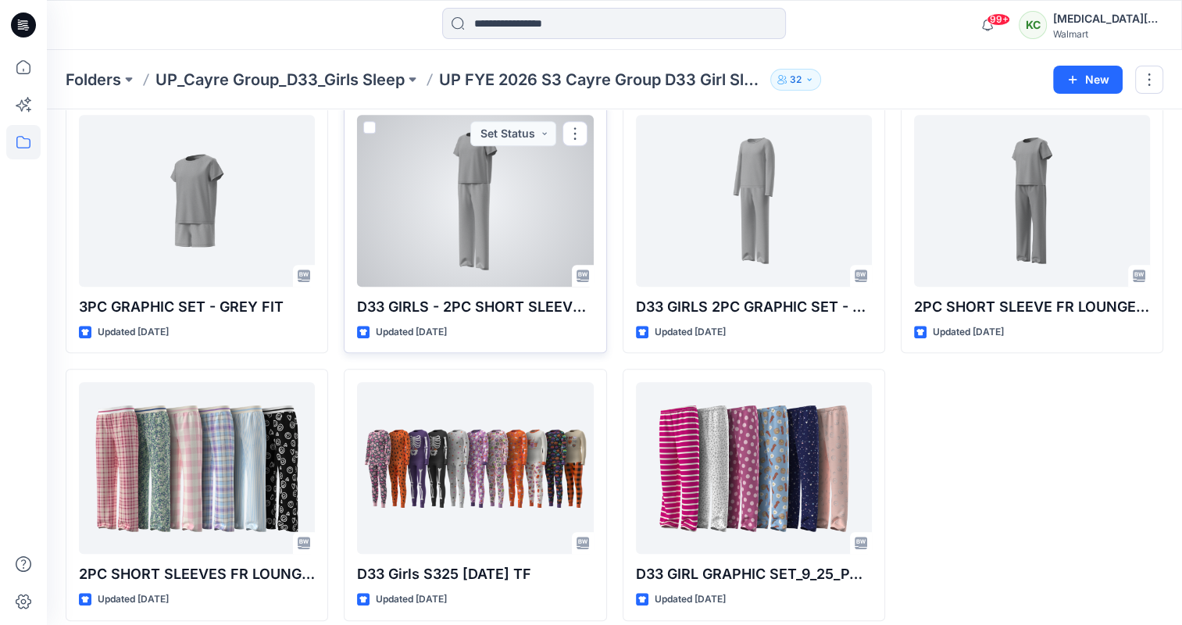
click at [478, 198] on div at bounding box center [475, 201] width 236 height 172
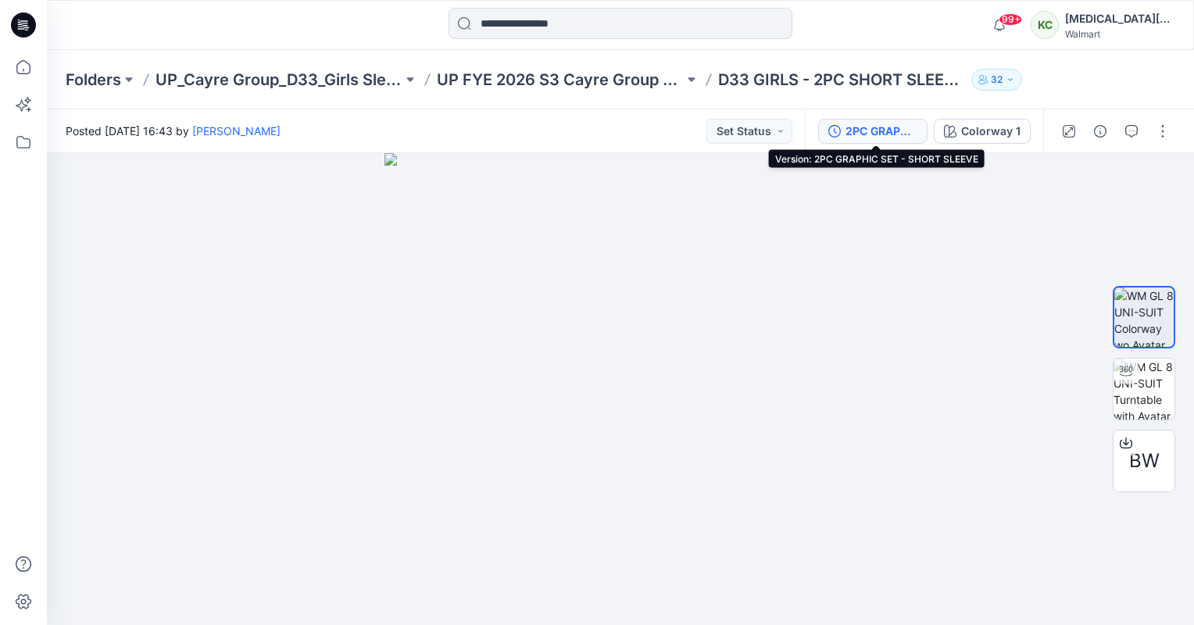
click at [896, 135] on div "2PC GRAPHIC SET - SHORT SLEEVE" at bounding box center [882, 131] width 72 height 17
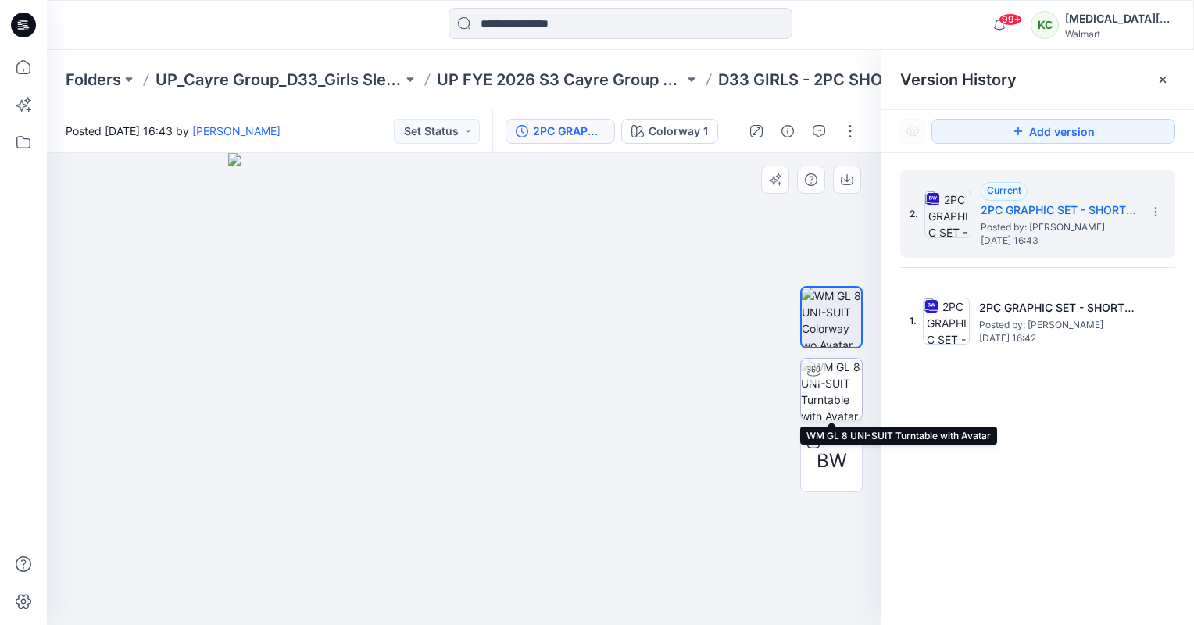
click at [844, 385] on img at bounding box center [831, 389] width 61 height 61
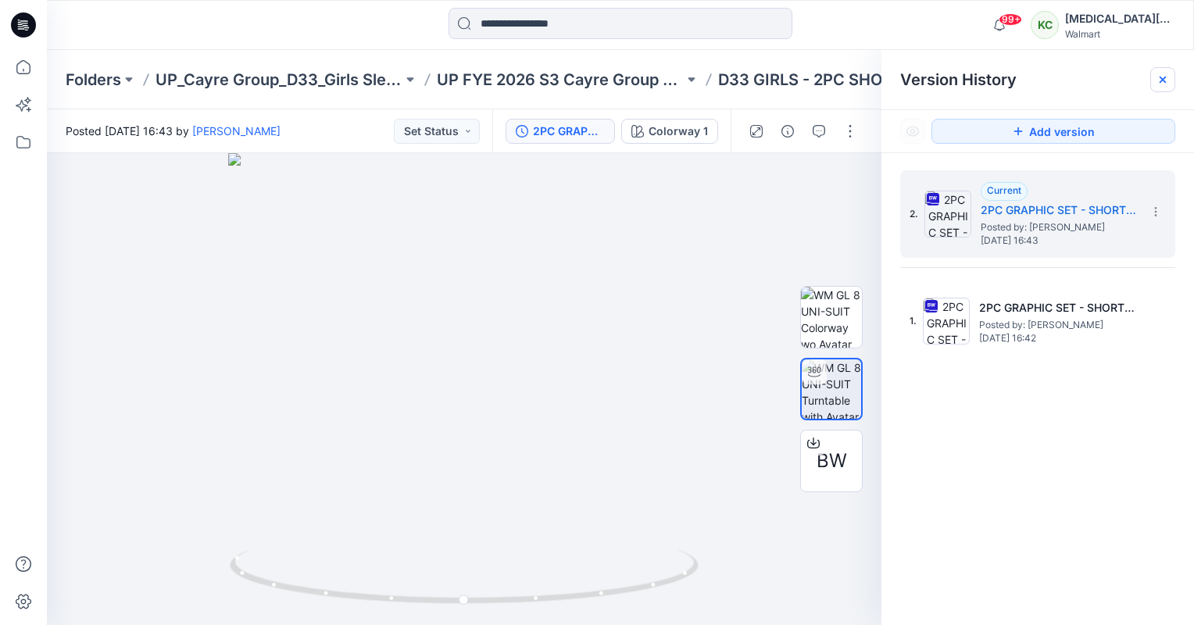
click at [1161, 78] on icon at bounding box center [1163, 80] width 6 height 6
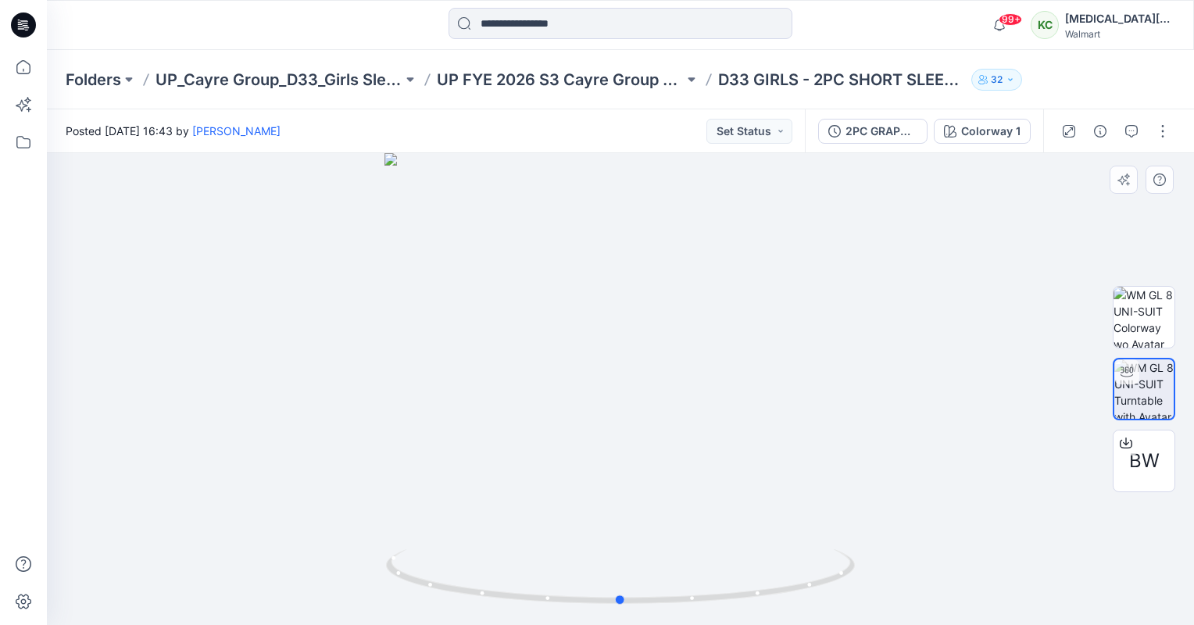
click at [86, 574] on div at bounding box center [620, 389] width 1147 height 472
click at [1009, 79] on icon "button" at bounding box center [1010, 79] width 4 height 2
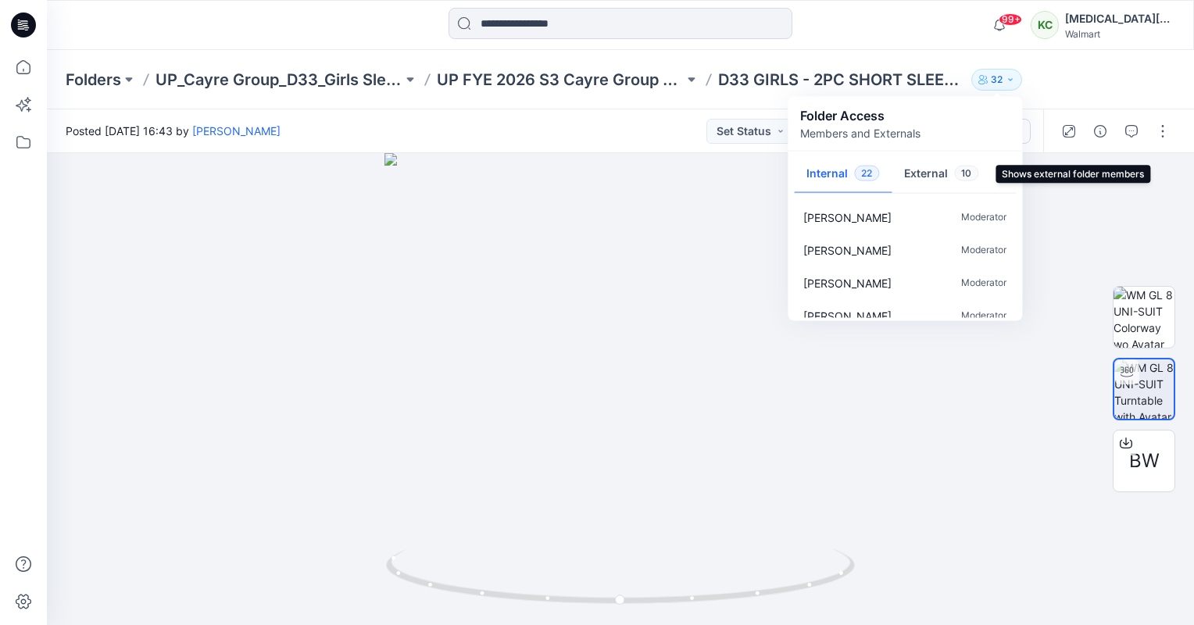
click at [923, 176] on button "External 10" at bounding box center [941, 175] width 99 height 40
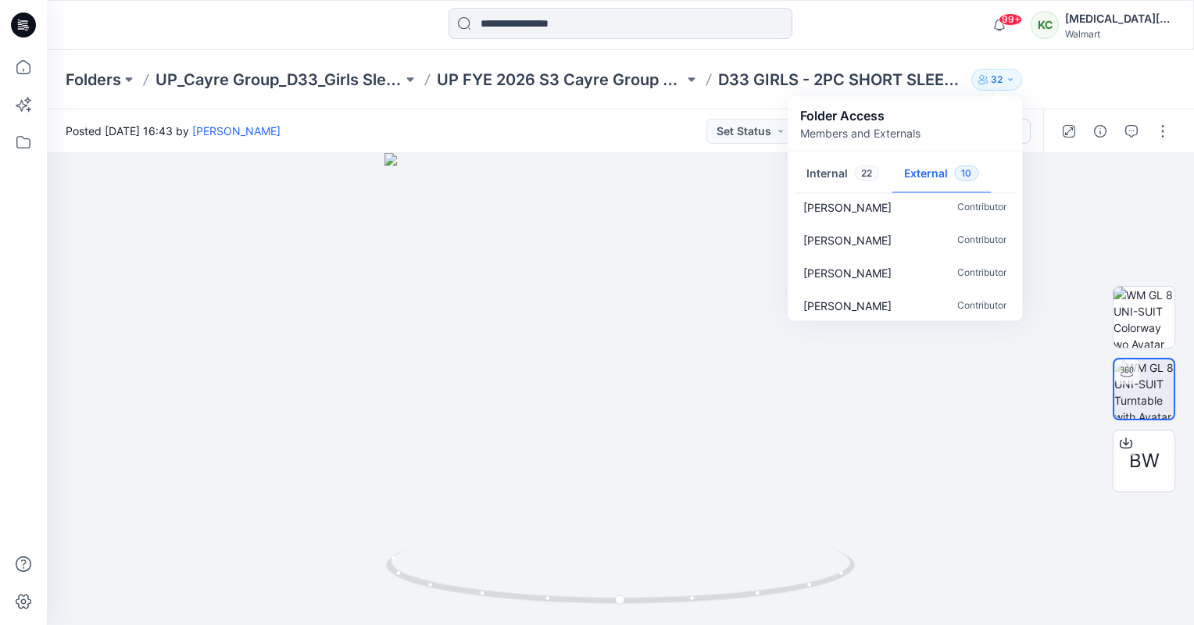
scroll to position [211, 0]
click at [1061, 195] on div at bounding box center [620, 389] width 1147 height 472
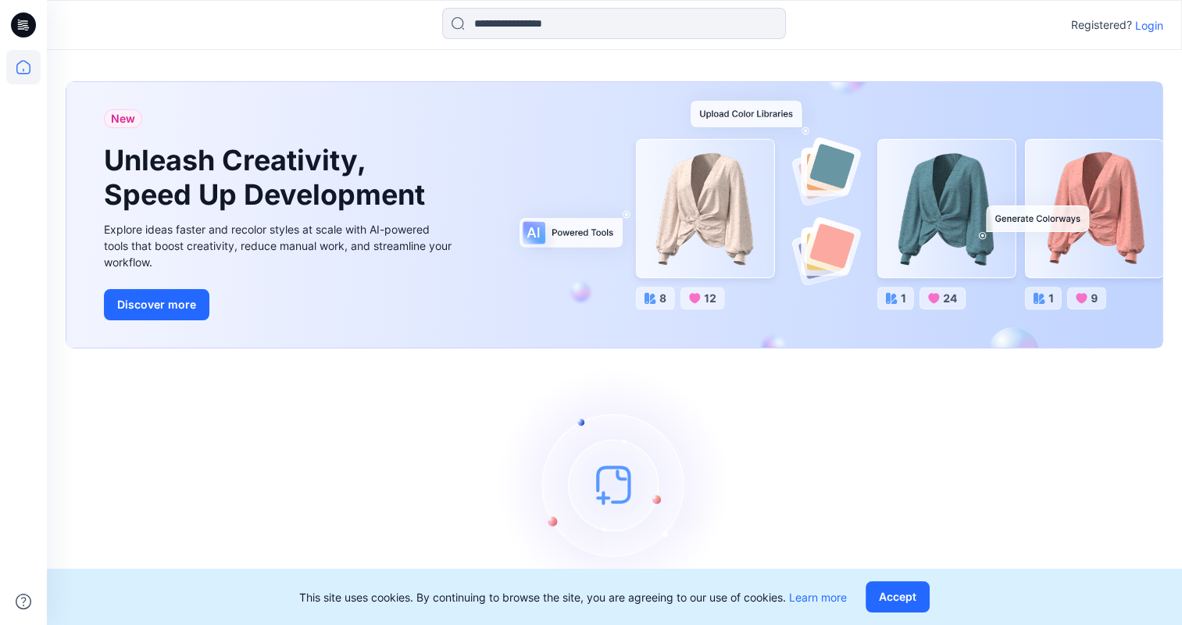
click at [1146, 28] on p "Login" at bounding box center [1150, 25] width 28 height 16
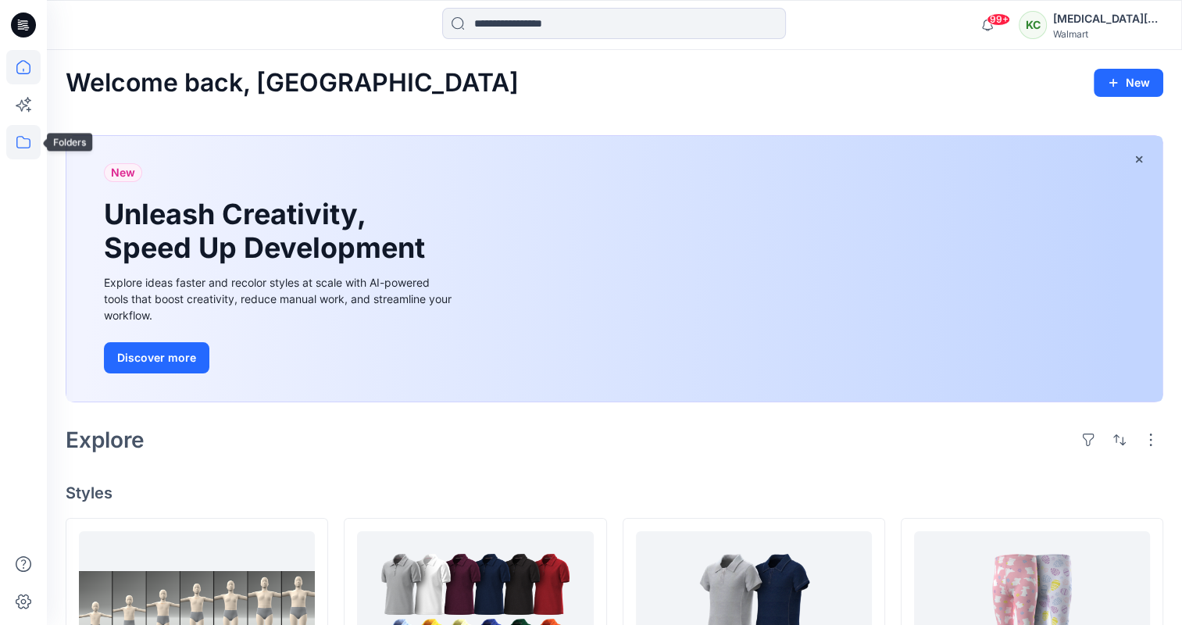
click at [30, 142] on icon at bounding box center [23, 142] width 14 height 13
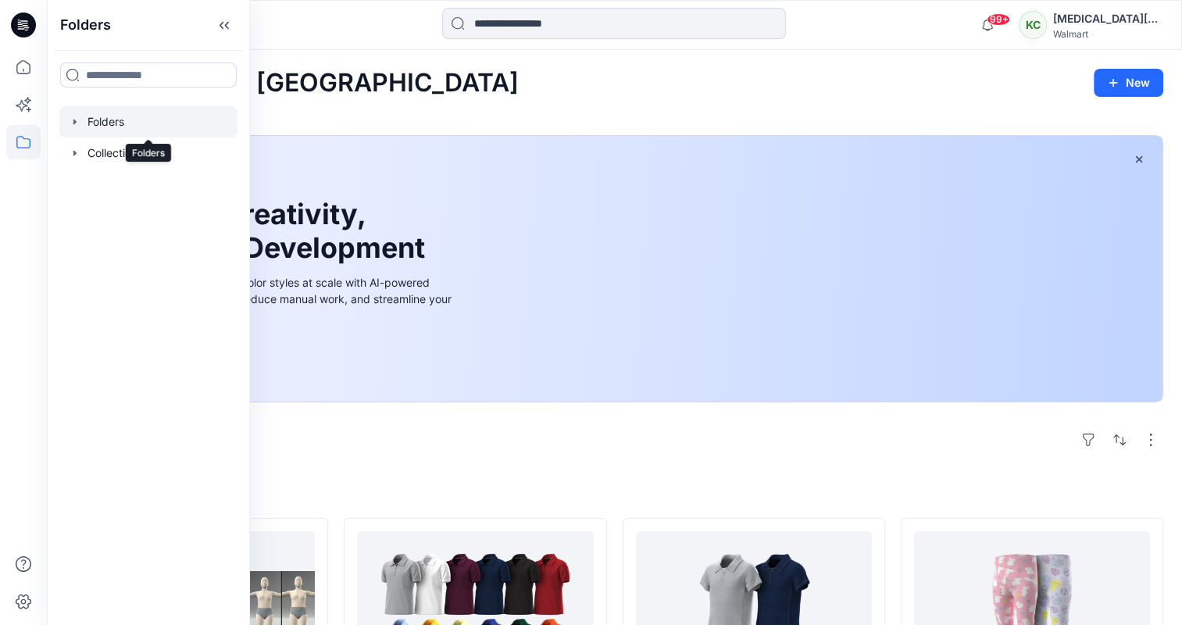
click at [115, 127] on div at bounding box center [148, 121] width 178 height 31
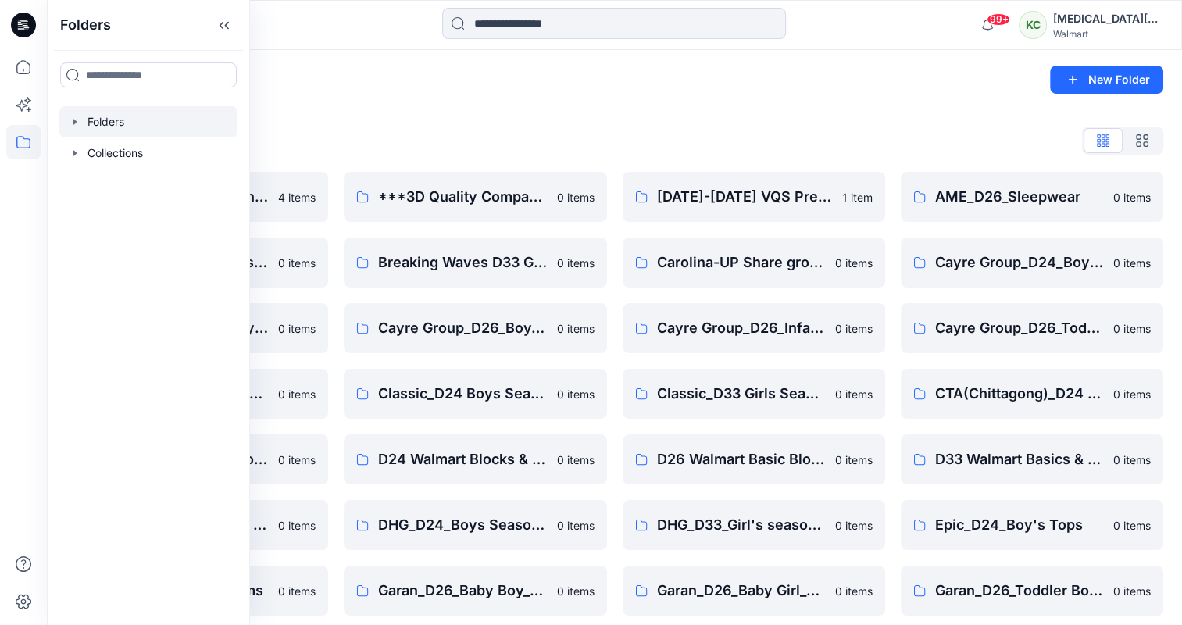
click at [500, 90] on div "Folders New Folder" at bounding box center [615, 79] width 1136 height 59
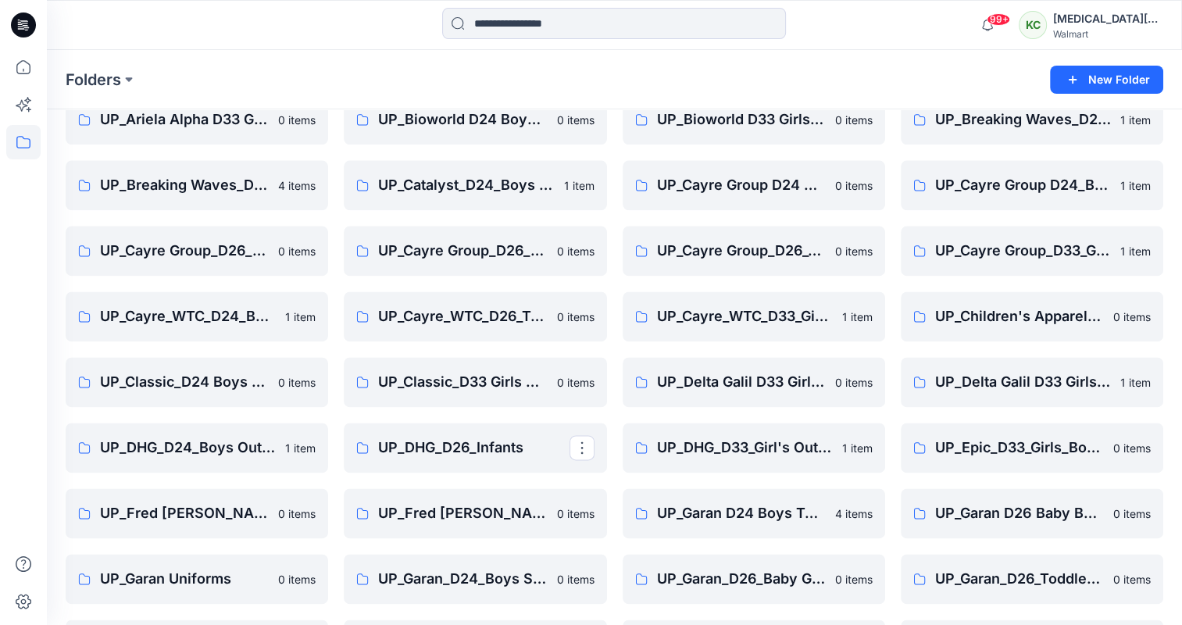
scroll to position [1941, 0]
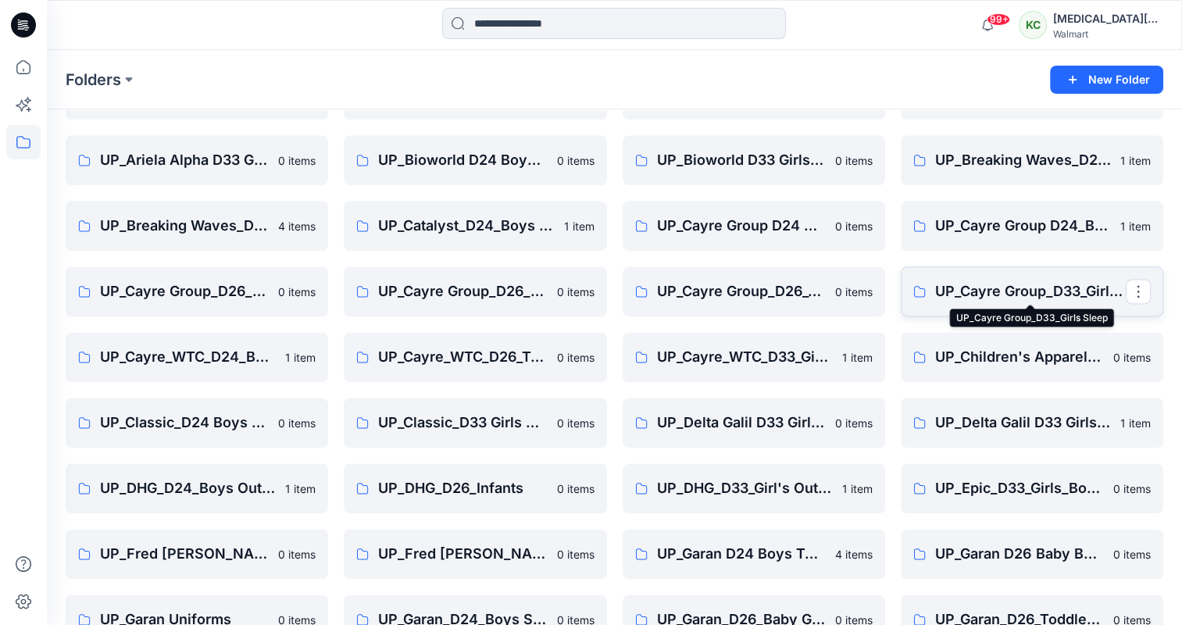
click at [984, 281] on p "UP_Cayre Group_D33_Girls Sleep" at bounding box center [1031, 292] width 191 height 22
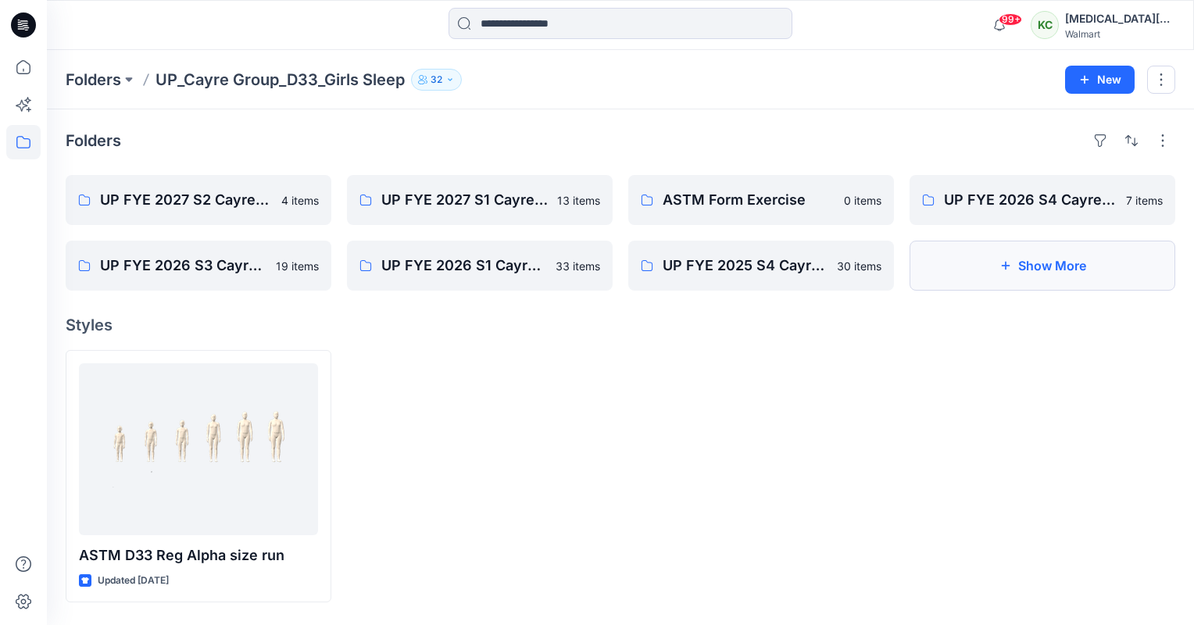
click at [991, 277] on button "Show More" at bounding box center [1043, 266] width 266 height 50
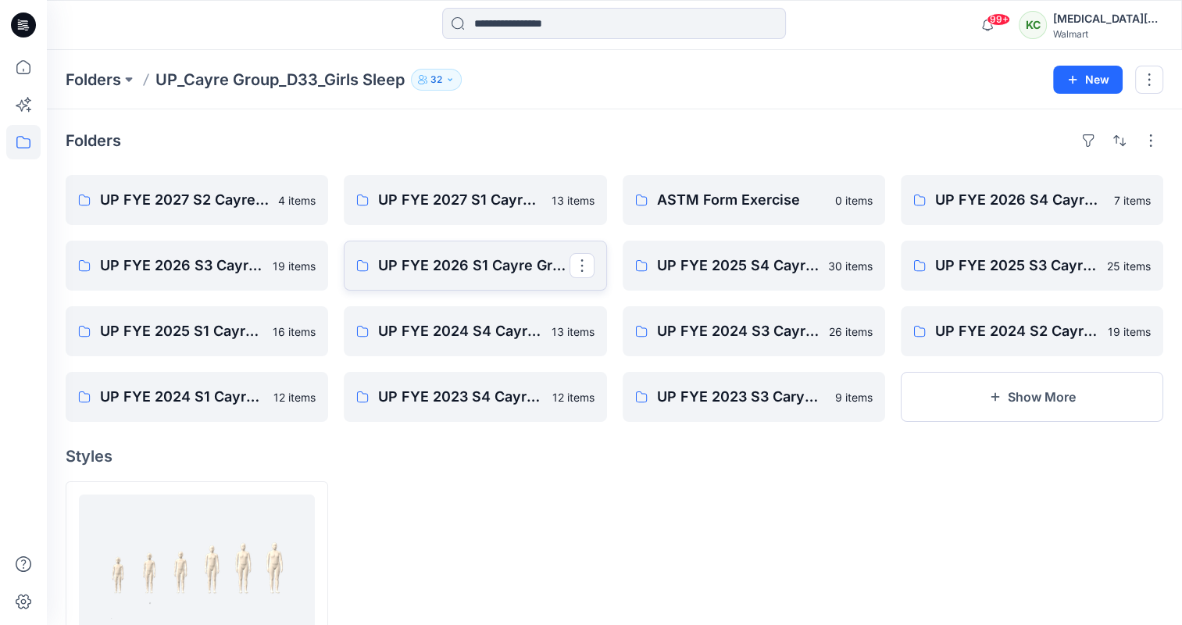
click at [412, 277] on link "UP FYE 2026 S1 Cayre Group D33 Girl Sleepwear" at bounding box center [475, 266] width 263 height 50
